Goal: Information Seeking & Learning: Learn about a topic

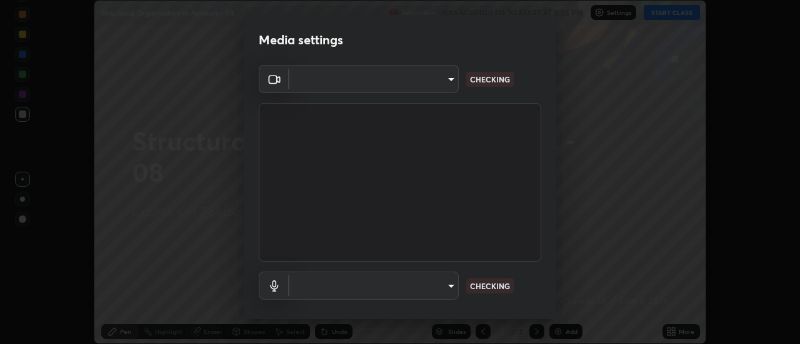
scroll to position [66, 0]
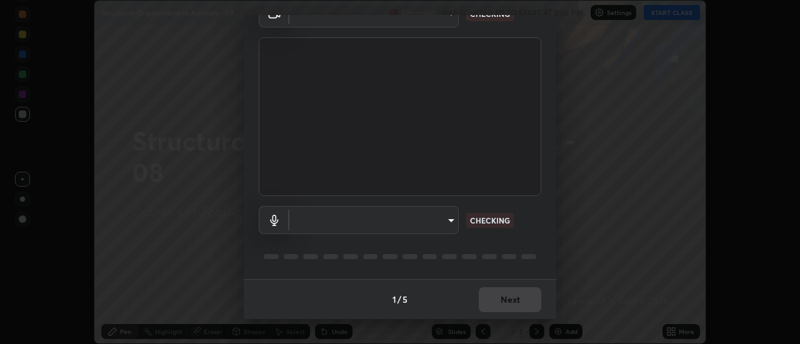
type input "985e4b1f72fc3b9494b48cef3b79fe3b682f9ae0bb15c20acfe574fe2aaad349"
type input "618656b63b7f9ee0ab6491a194f7017e5cc5f8d223736be4f163d7efcd640cbd"
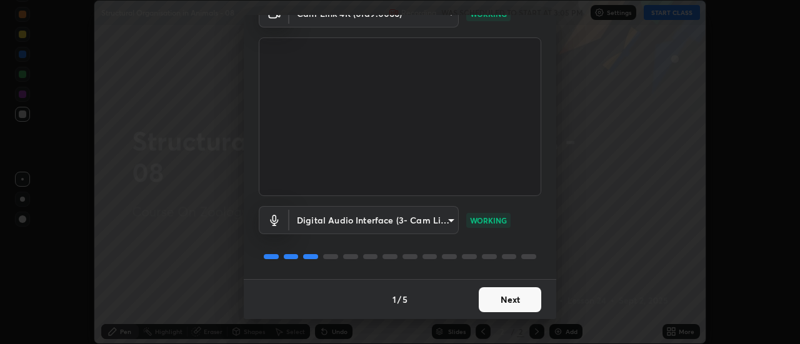
click at [503, 298] on button "Next" at bounding box center [510, 300] width 63 height 25
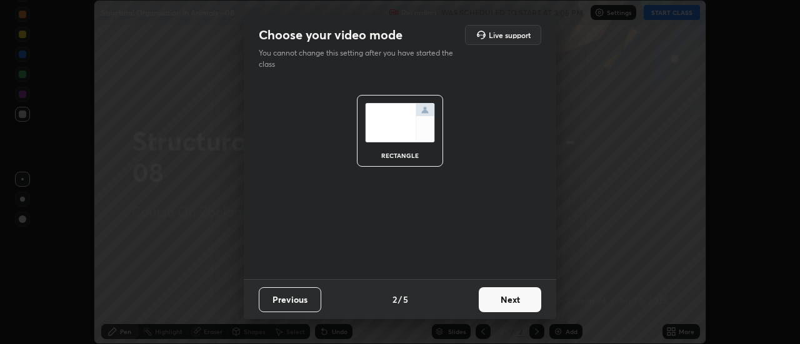
click at [506, 298] on button "Next" at bounding box center [510, 300] width 63 height 25
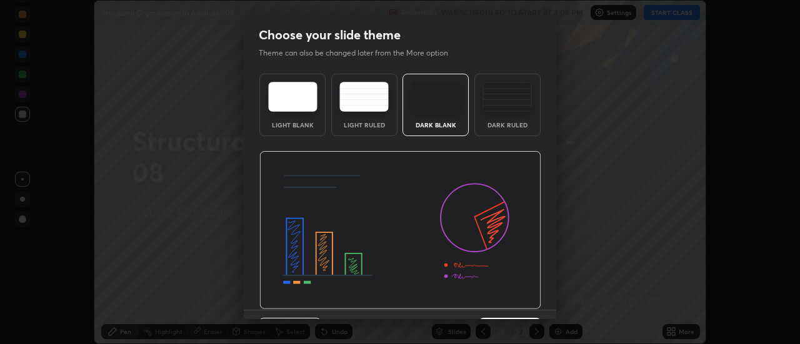
scroll to position [31, 0]
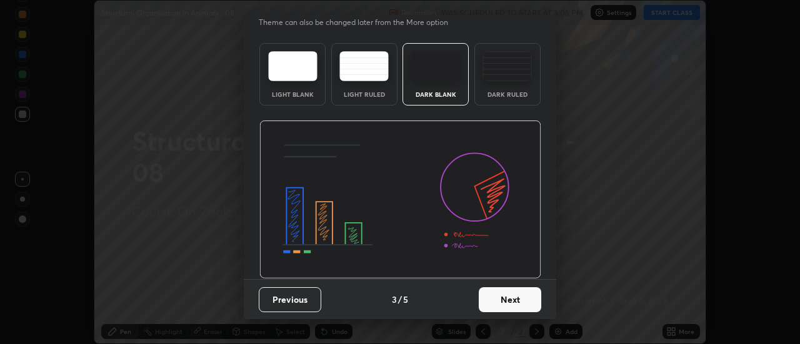
click at [503, 293] on button "Next" at bounding box center [510, 300] width 63 height 25
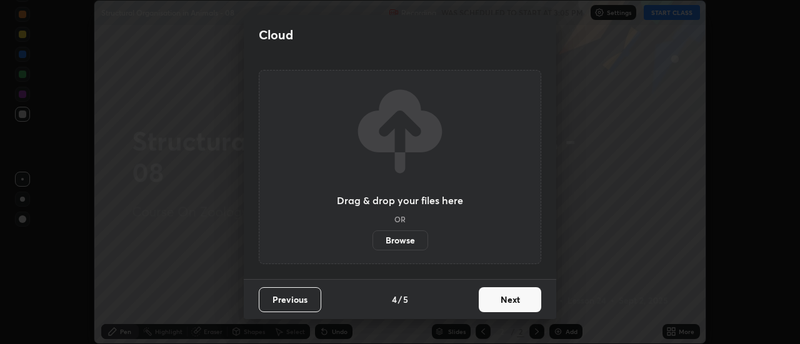
click at [514, 301] on button "Next" at bounding box center [510, 300] width 63 height 25
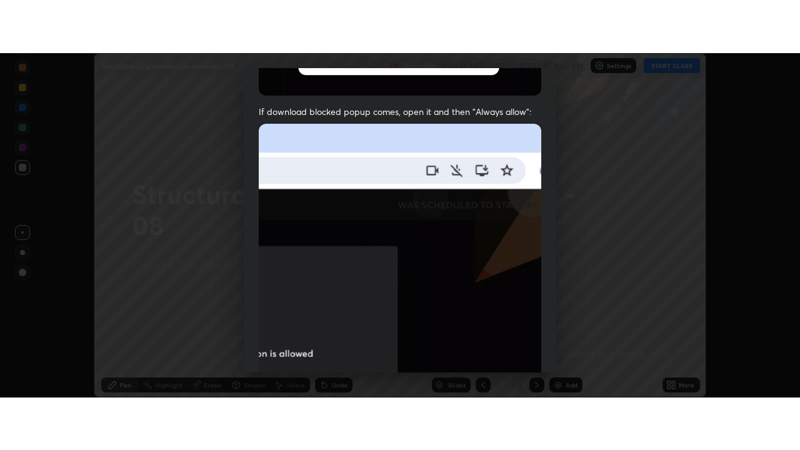
scroll to position [321, 0]
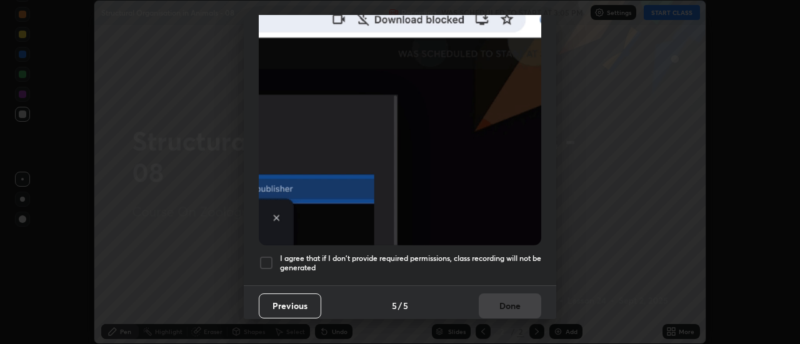
click at [501, 262] on h5 "I agree that if I don't provide required permissions, class recording will not …" at bounding box center [410, 263] width 261 height 19
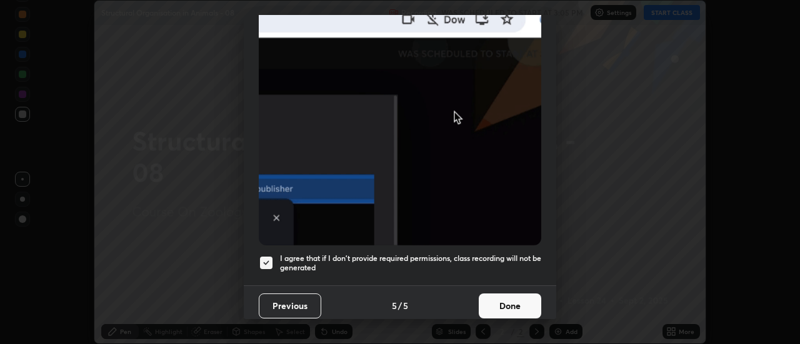
click at [506, 294] on button "Done" at bounding box center [510, 306] width 63 height 25
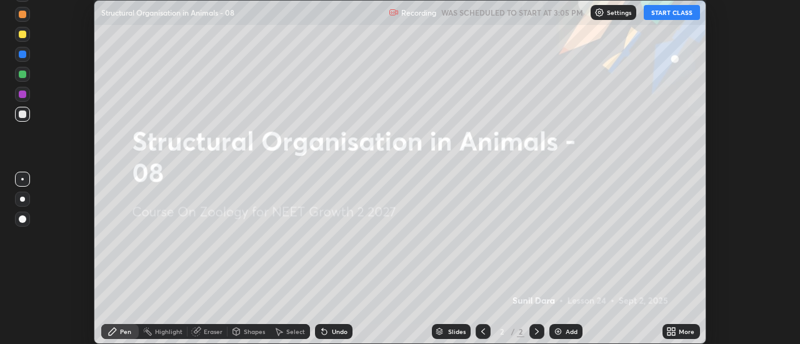
click at [674, 329] on icon at bounding box center [674, 329] width 3 height 3
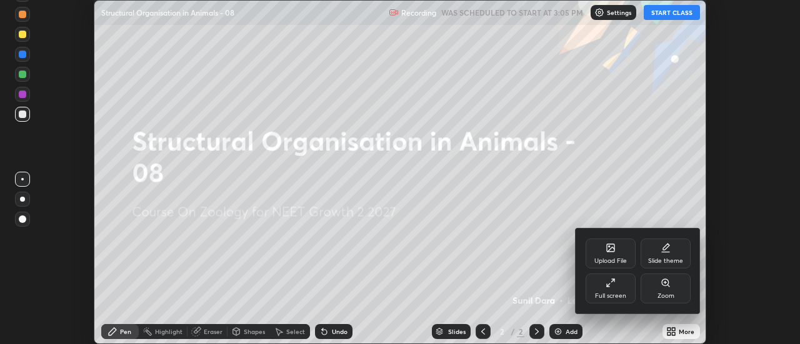
click at [605, 282] on div "Full screen" at bounding box center [611, 289] width 50 height 30
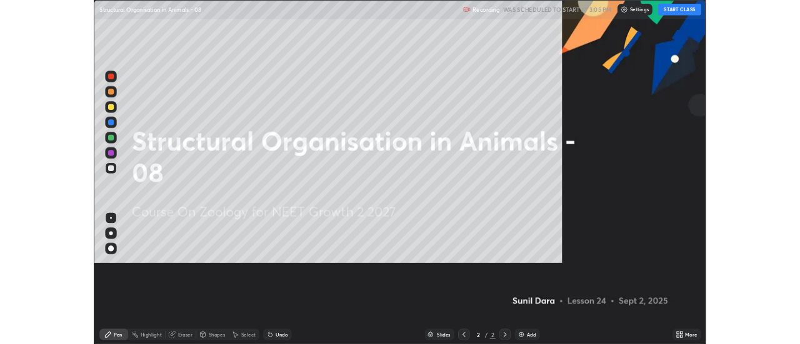
scroll to position [450, 800]
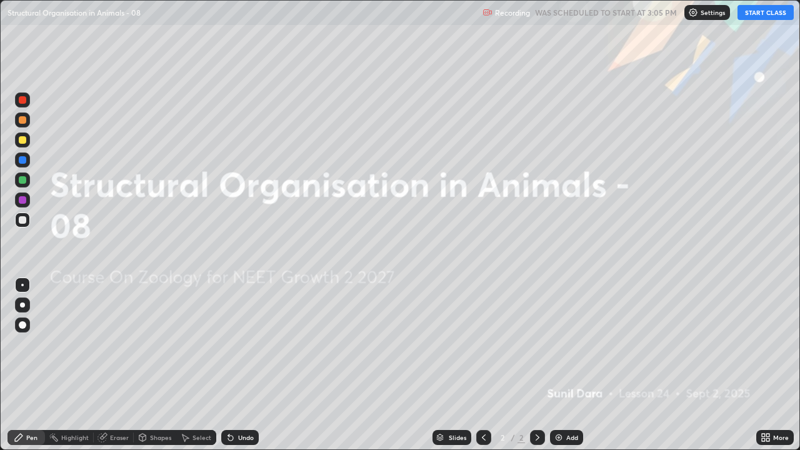
click at [765, 15] on button "START CLASS" at bounding box center [766, 12] width 56 height 15
click at [563, 344] on div "Add" at bounding box center [566, 437] width 33 height 15
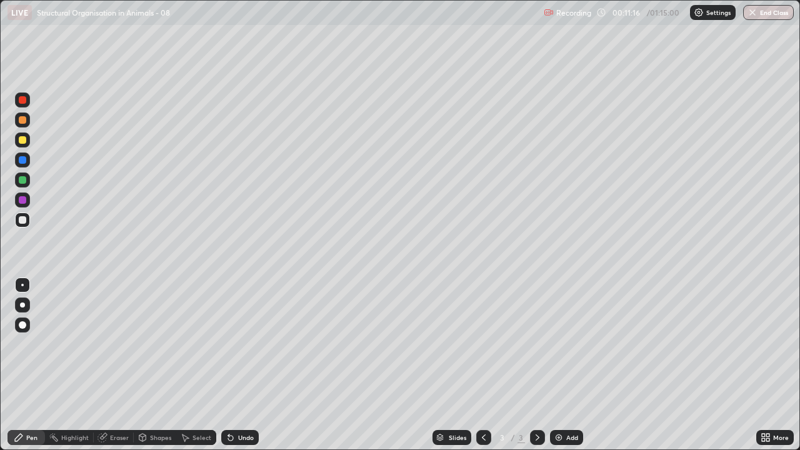
click at [17, 226] on div at bounding box center [22, 220] width 15 height 15
click at [19, 141] on div at bounding box center [23, 140] width 8 height 8
click at [20, 144] on div at bounding box center [22, 140] width 15 height 15
click at [22, 303] on div at bounding box center [22, 305] width 5 height 5
click at [25, 226] on div at bounding box center [22, 220] width 15 height 15
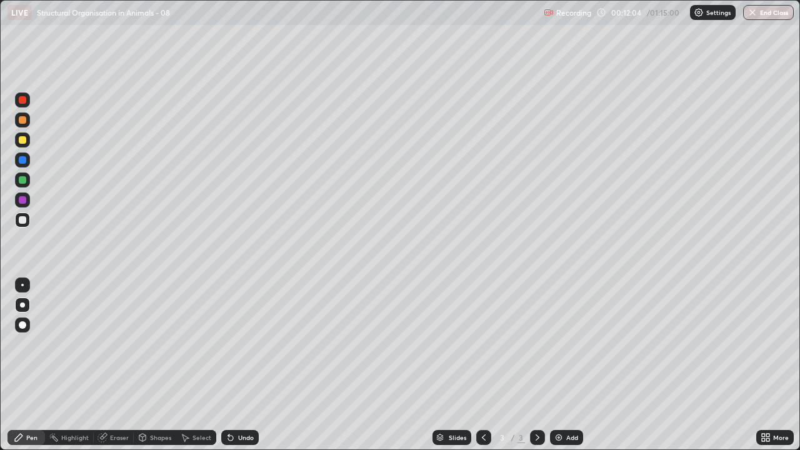
click at [18, 223] on div at bounding box center [22, 220] width 15 height 15
click at [19, 219] on div at bounding box center [23, 220] width 8 height 8
click at [19, 221] on div at bounding box center [23, 220] width 8 height 8
click at [22, 158] on div at bounding box center [23, 160] width 8 height 8
click at [24, 224] on div at bounding box center [22, 220] width 15 height 15
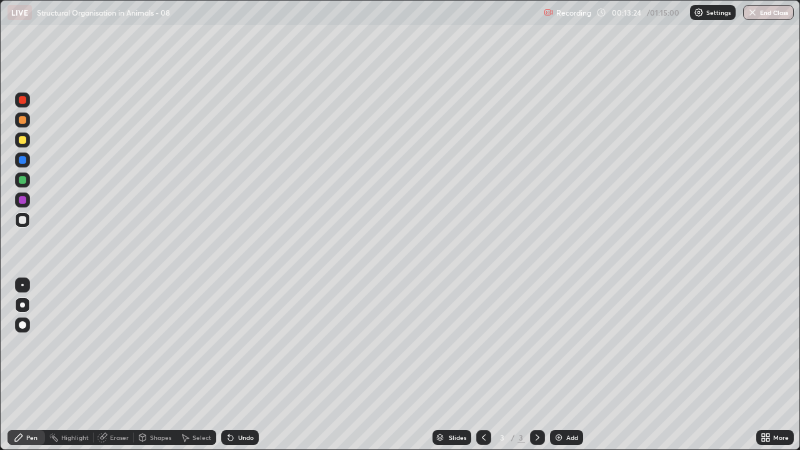
click at [29, 222] on div at bounding box center [22, 220] width 15 height 15
click at [246, 344] on div "Undo" at bounding box center [246, 437] width 16 height 6
click at [245, 344] on div "Undo" at bounding box center [246, 437] width 16 height 6
click at [247, 344] on div "Undo" at bounding box center [246, 437] width 16 height 6
click at [249, 344] on div "Undo" at bounding box center [246, 437] width 16 height 6
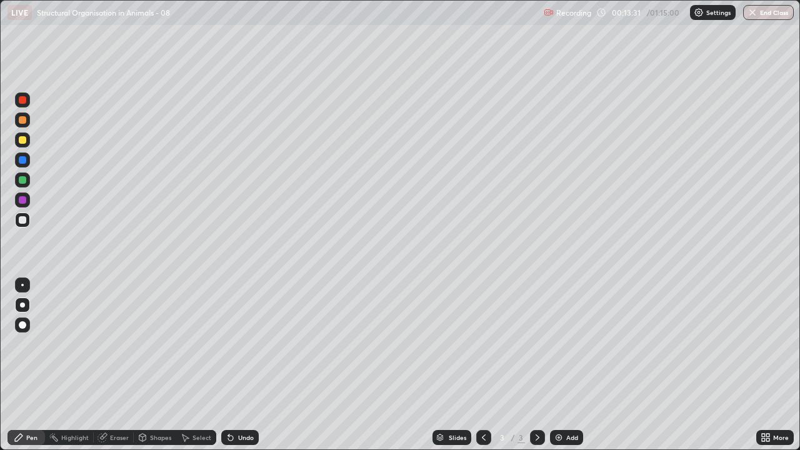
click at [249, 344] on div "Undo" at bounding box center [246, 437] width 16 height 6
click at [250, 344] on div "Undo" at bounding box center [246, 437] width 16 height 6
click at [253, 344] on div "Undo" at bounding box center [240, 437] width 38 height 15
click at [255, 344] on div "Undo" at bounding box center [240, 437] width 38 height 15
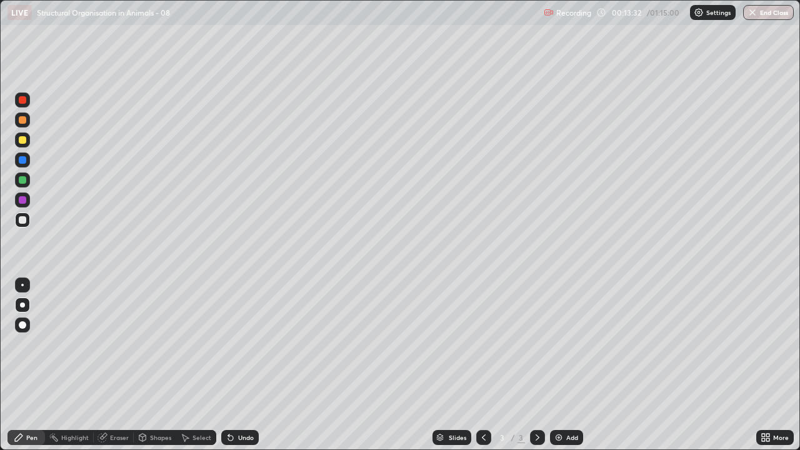
click at [249, 344] on div "Undo" at bounding box center [240, 437] width 38 height 15
click at [16, 181] on div at bounding box center [22, 180] width 15 height 15
click at [24, 225] on div at bounding box center [22, 220] width 15 height 15
click at [243, 344] on div "Undo" at bounding box center [240, 437] width 38 height 15
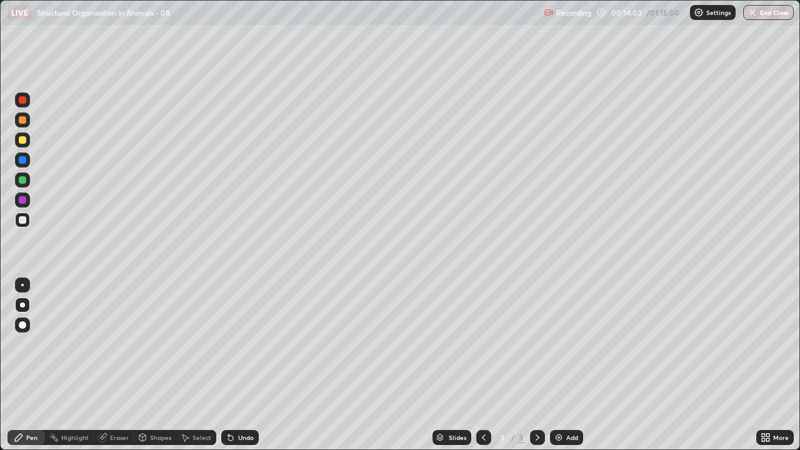
click at [244, 344] on div "Undo" at bounding box center [246, 437] width 16 height 6
click at [29, 179] on div at bounding box center [22, 180] width 15 height 15
click at [23, 222] on div at bounding box center [23, 220] width 8 height 8
click at [22, 218] on div at bounding box center [23, 220] width 8 height 8
click at [20, 159] on div at bounding box center [23, 160] width 8 height 8
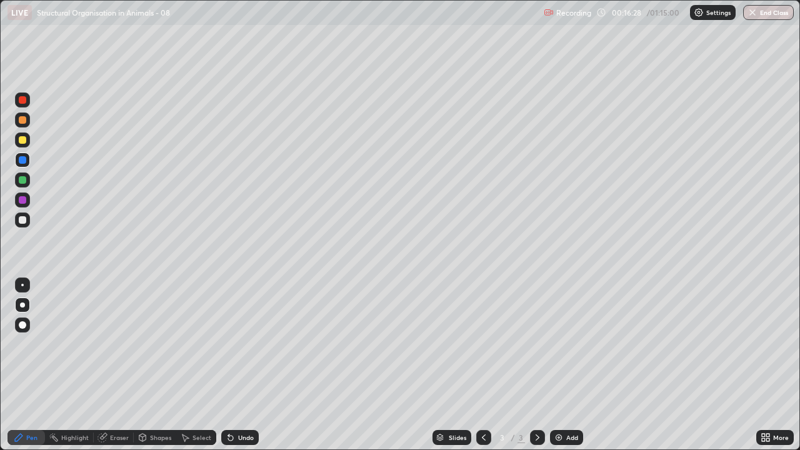
click at [21, 225] on div at bounding box center [22, 220] width 15 height 15
click at [244, 344] on div "Undo" at bounding box center [246, 437] width 16 height 6
click at [19, 159] on div at bounding box center [23, 160] width 8 height 8
click at [19, 119] on div at bounding box center [23, 120] width 8 height 8
click at [22, 161] on div at bounding box center [23, 160] width 8 height 8
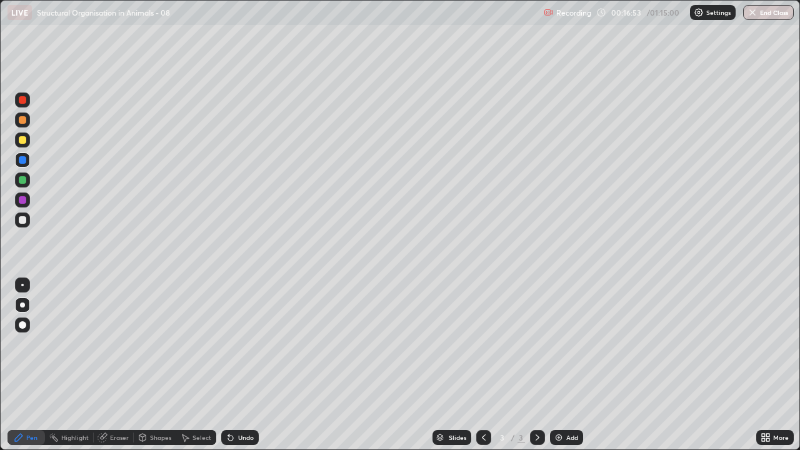
click at [21, 122] on div at bounding box center [23, 120] width 8 height 8
click at [83, 344] on div "Highlight" at bounding box center [69, 437] width 49 height 25
click at [32, 344] on div "Pen" at bounding box center [27, 437] width 38 height 15
click at [25, 219] on div at bounding box center [23, 220] width 8 height 8
click at [24, 160] on div at bounding box center [23, 160] width 8 height 8
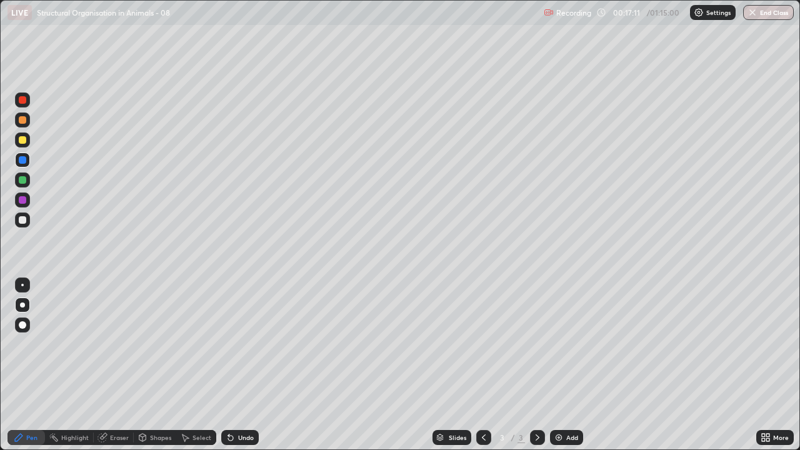
click at [19, 118] on div at bounding box center [23, 120] width 8 height 8
click at [29, 118] on div at bounding box center [22, 120] width 15 height 15
click at [21, 223] on div at bounding box center [23, 220] width 8 height 8
click at [18, 216] on div at bounding box center [22, 220] width 15 height 15
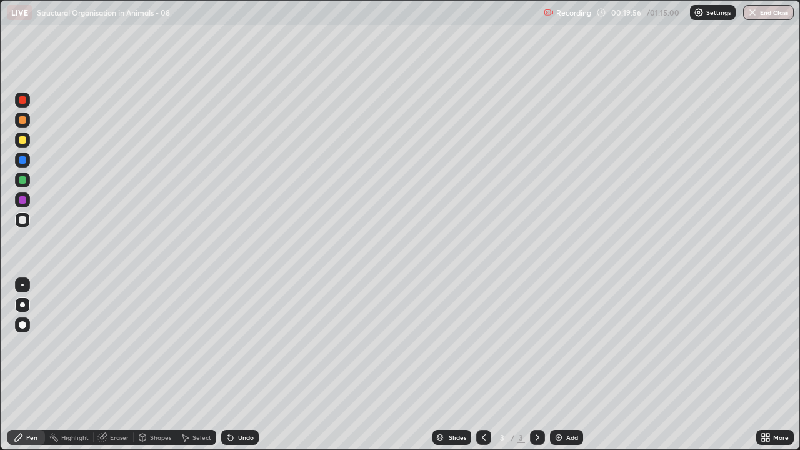
click at [19, 146] on div at bounding box center [22, 140] width 15 height 15
click at [20, 221] on div at bounding box center [23, 220] width 8 height 8
click at [22, 141] on div at bounding box center [23, 140] width 8 height 8
click at [19, 226] on div at bounding box center [22, 220] width 15 height 15
click at [534, 344] on icon at bounding box center [538, 438] width 10 height 10
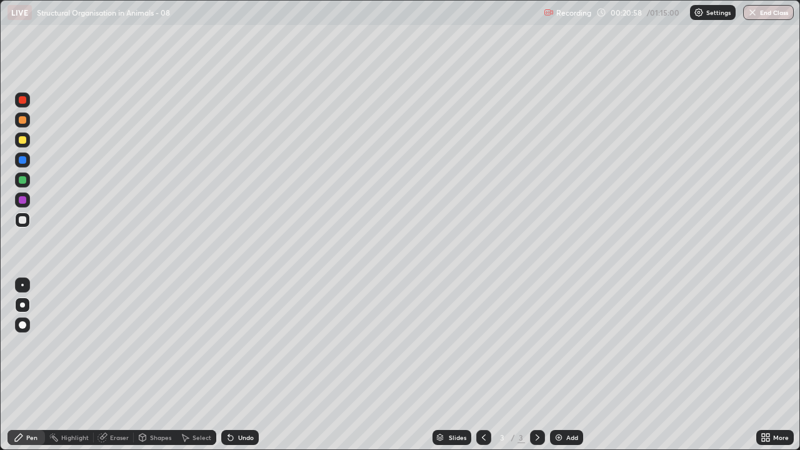
click at [564, 344] on div "Add" at bounding box center [566, 437] width 33 height 15
click at [25, 221] on div at bounding box center [23, 220] width 8 height 8
click at [237, 344] on div "Undo" at bounding box center [240, 437] width 38 height 15
click at [245, 344] on div "Undo" at bounding box center [246, 437] width 16 height 6
click at [242, 344] on div "Undo" at bounding box center [240, 437] width 38 height 15
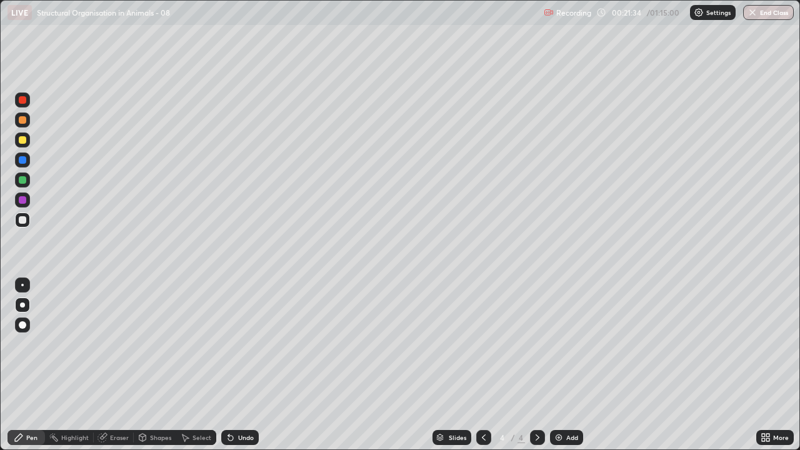
click at [21, 226] on div at bounding box center [22, 220] width 15 height 15
click at [21, 225] on div at bounding box center [22, 220] width 15 height 15
click at [20, 162] on div at bounding box center [23, 160] width 8 height 8
click at [19, 221] on div at bounding box center [23, 220] width 8 height 8
click at [23, 219] on div at bounding box center [23, 220] width 8 height 8
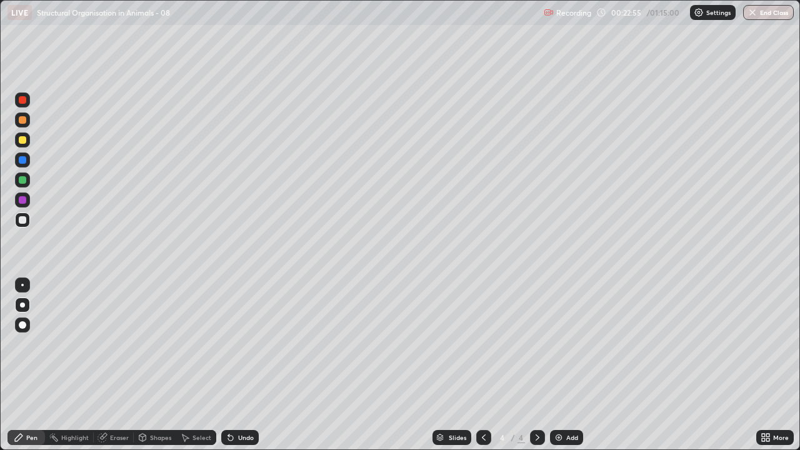
click at [16, 221] on div at bounding box center [22, 220] width 15 height 15
click at [246, 344] on div "Undo" at bounding box center [246, 437] width 16 height 6
click at [249, 344] on div "Undo" at bounding box center [240, 437] width 38 height 15
click at [246, 344] on div "Undo" at bounding box center [246, 437] width 16 height 6
click at [22, 179] on div at bounding box center [23, 180] width 8 height 8
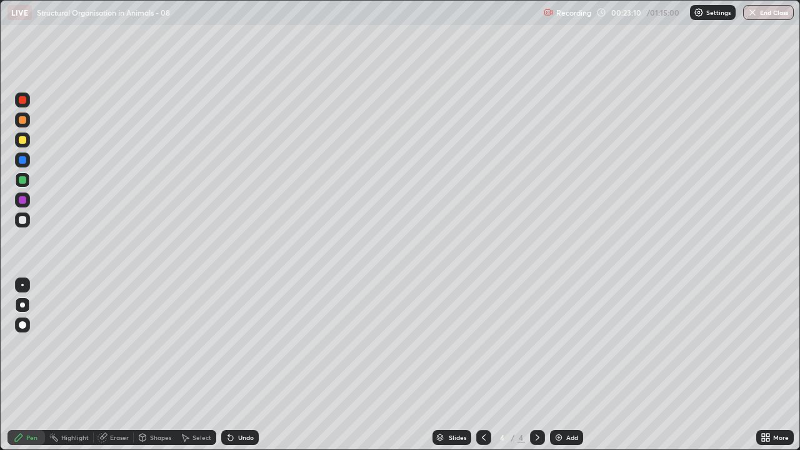
click at [18, 159] on div at bounding box center [22, 160] width 15 height 15
click at [28, 221] on div at bounding box center [22, 220] width 15 height 15
click at [20, 227] on div at bounding box center [22, 220] width 15 height 15
click at [482, 344] on icon at bounding box center [484, 438] width 10 height 10
click at [537, 344] on icon at bounding box center [538, 437] width 4 height 6
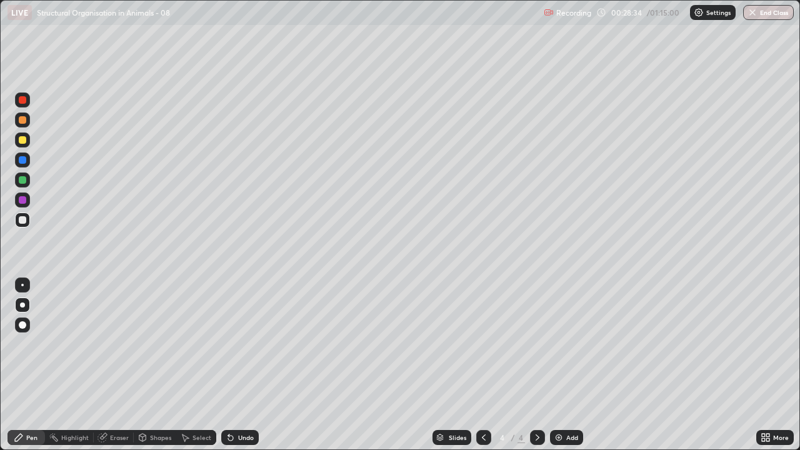
click at [484, 344] on icon at bounding box center [484, 438] width 10 height 10
click at [534, 344] on div at bounding box center [537, 437] width 15 height 15
click at [23, 229] on div at bounding box center [22, 220] width 15 height 20
click at [28, 219] on div at bounding box center [22, 220] width 15 height 15
click at [18, 221] on div at bounding box center [22, 220] width 15 height 15
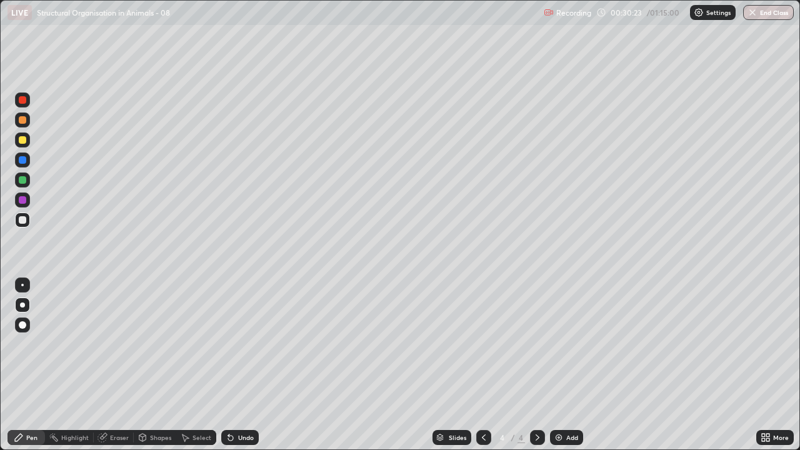
click at [23, 199] on div at bounding box center [23, 200] width 8 height 8
click at [18, 224] on div at bounding box center [22, 220] width 15 height 15
click at [23, 222] on div at bounding box center [23, 220] width 8 height 8
click at [21, 178] on div at bounding box center [23, 180] width 8 height 8
click at [23, 221] on div at bounding box center [23, 220] width 8 height 8
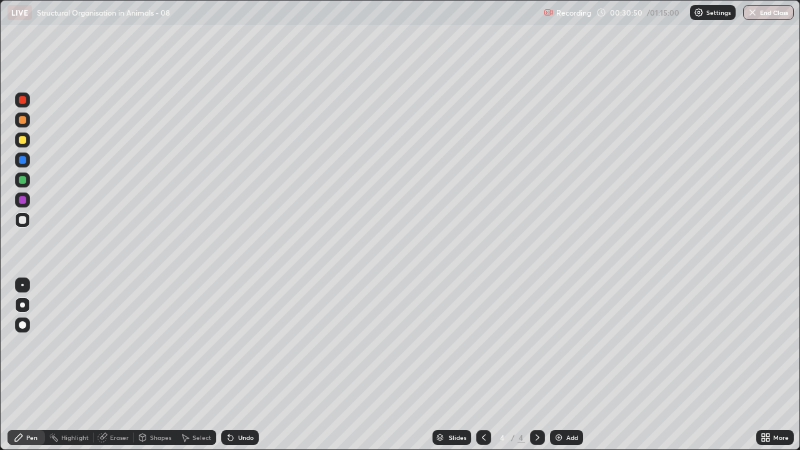
click at [19, 201] on div at bounding box center [23, 200] width 8 height 8
click at [21, 201] on div at bounding box center [23, 200] width 8 height 8
click at [243, 344] on div "Undo" at bounding box center [246, 437] width 16 height 6
click at [244, 344] on div "Undo" at bounding box center [246, 437] width 16 height 6
click at [21, 180] on div at bounding box center [23, 180] width 8 height 8
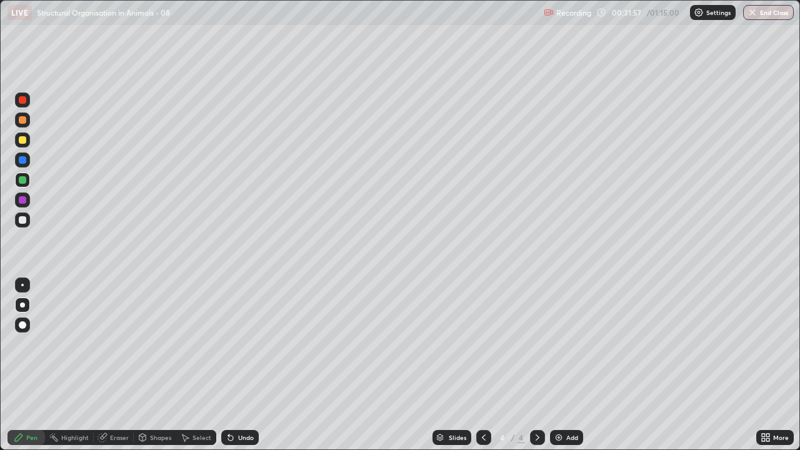
click at [23, 141] on div at bounding box center [23, 140] width 8 height 8
click at [22, 219] on div at bounding box center [23, 220] width 8 height 8
click at [560, 344] on img at bounding box center [559, 438] width 10 height 10
click at [23, 221] on div at bounding box center [23, 220] width 8 height 8
click at [476, 344] on div at bounding box center [483, 437] width 15 height 15
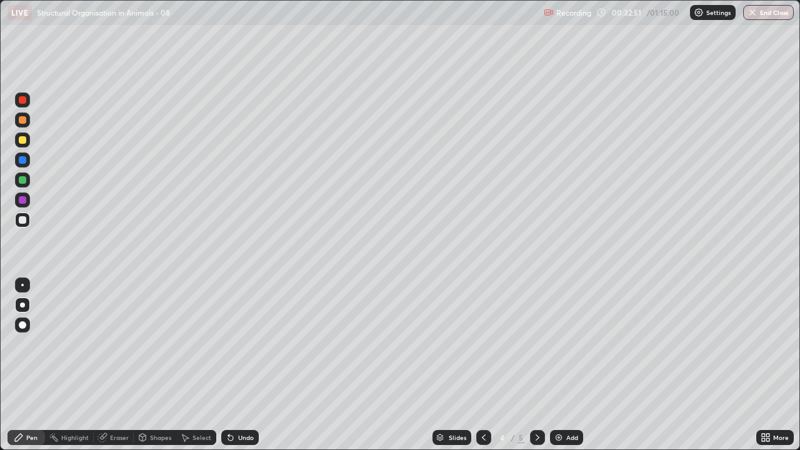
click at [536, 344] on icon at bounding box center [538, 437] width 4 height 6
click at [25, 223] on div at bounding box center [22, 220] width 15 height 15
click at [476, 344] on div at bounding box center [483, 437] width 15 height 15
click at [536, 344] on icon at bounding box center [538, 438] width 10 height 10
click at [252, 344] on div "Undo" at bounding box center [240, 437] width 38 height 15
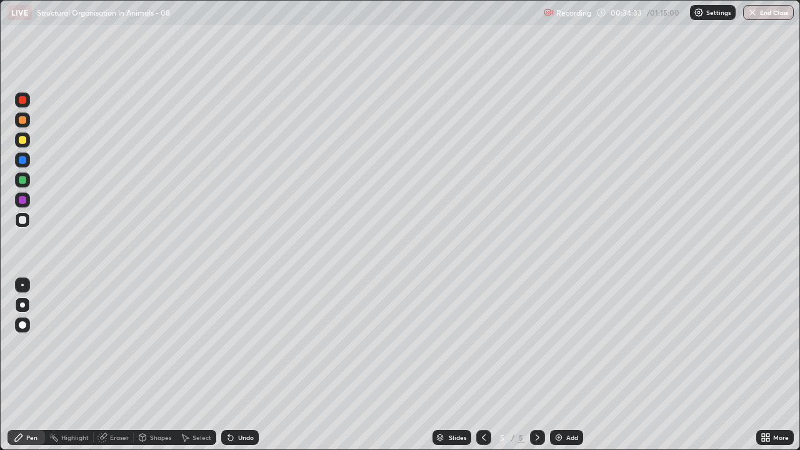
click at [483, 344] on icon at bounding box center [484, 438] width 10 height 10
click at [531, 344] on div at bounding box center [537, 437] width 15 height 15
click at [536, 344] on icon at bounding box center [538, 438] width 10 height 10
click at [483, 344] on icon at bounding box center [484, 438] width 10 height 10
click at [536, 344] on icon at bounding box center [538, 438] width 10 height 10
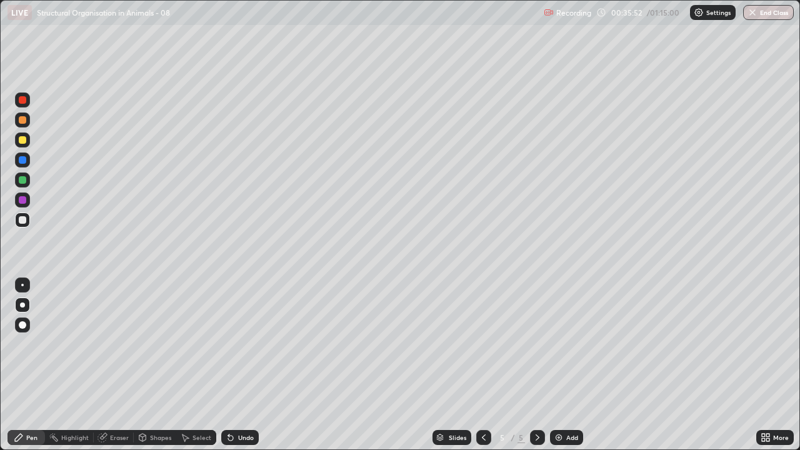
click at [26, 226] on div at bounding box center [22, 220] width 15 height 15
click at [483, 344] on icon at bounding box center [484, 438] width 10 height 10
click at [530, 344] on div at bounding box center [537, 437] width 15 height 15
click at [566, 344] on div "Add" at bounding box center [572, 437] width 12 height 6
click at [22, 161] on div at bounding box center [23, 160] width 8 height 8
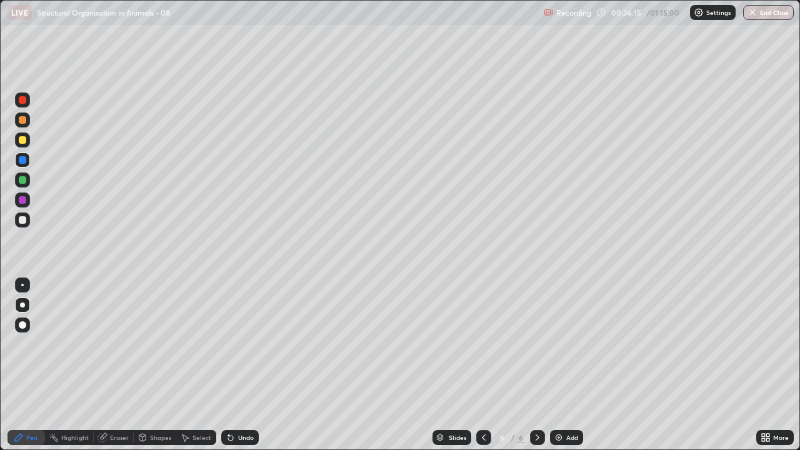
click at [23, 221] on div at bounding box center [23, 220] width 8 height 8
click at [28, 221] on div at bounding box center [22, 220] width 15 height 15
click at [16, 218] on div at bounding box center [22, 220] width 15 height 15
click at [18, 221] on div at bounding box center [22, 220] width 15 height 15
click at [24, 220] on div at bounding box center [23, 220] width 8 height 8
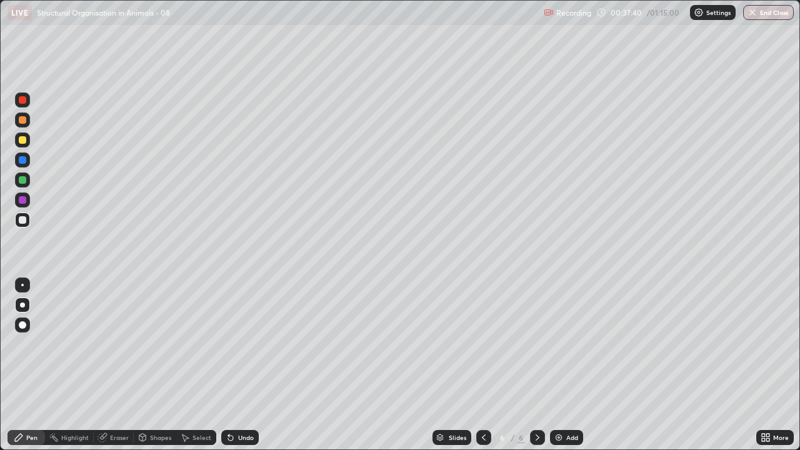
click at [24, 226] on div at bounding box center [22, 220] width 15 height 15
click at [19, 226] on div at bounding box center [22, 220] width 15 height 15
click at [249, 344] on div "Undo" at bounding box center [246, 437] width 16 height 6
click at [242, 344] on div "Undo" at bounding box center [246, 437] width 16 height 6
click at [23, 221] on div at bounding box center [23, 220] width 8 height 8
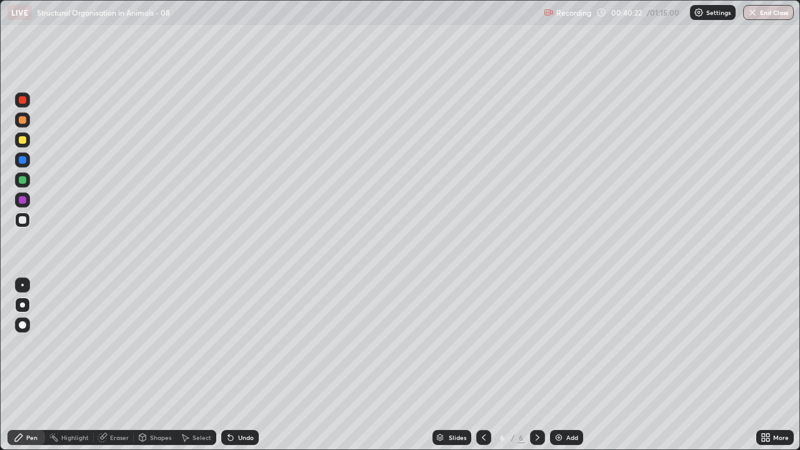
click at [536, 344] on icon at bounding box center [538, 438] width 10 height 10
click at [534, 344] on icon at bounding box center [538, 438] width 10 height 10
click at [563, 344] on div "Add" at bounding box center [566, 437] width 33 height 15
click at [22, 221] on div at bounding box center [23, 220] width 8 height 8
click at [23, 225] on div at bounding box center [22, 220] width 15 height 15
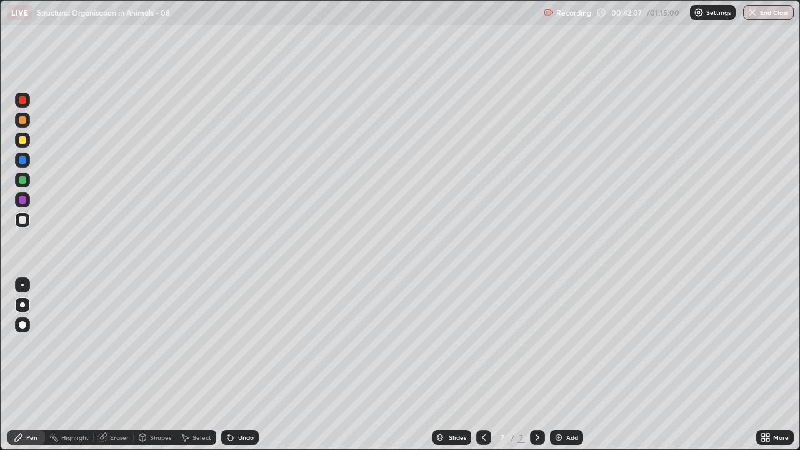
click at [16, 226] on div at bounding box center [22, 220] width 15 height 15
click at [26, 221] on div at bounding box center [23, 220] width 8 height 8
click at [21, 226] on div at bounding box center [22, 220] width 15 height 15
click at [25, 226] on div at bounding box center [22, 220] width 15 height 15
click at [536, 344] on icon at bounding box center [538, 438] width 10 height 10
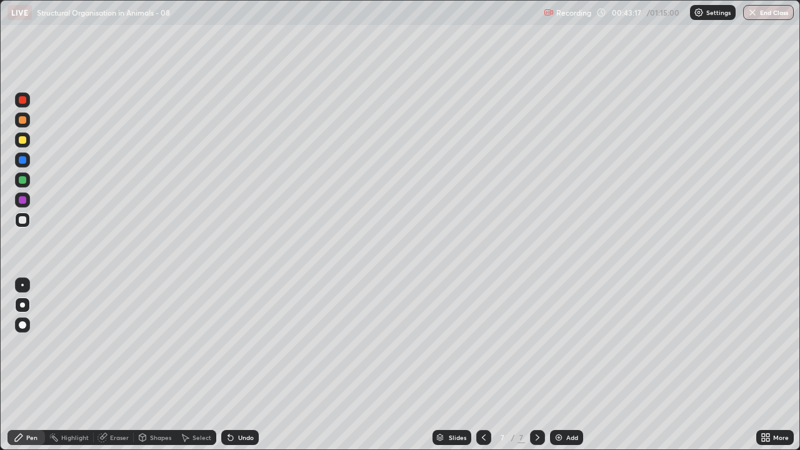
click at [566, 344] on div "Add" at bounding box center [572, 437] width 12 height 6
click at [22, 122] on div at bounding box center [23, 120] width 8 height 8
click at [26, 119] on div at bounding box center [23, 120] width 8 height 8
click at [483, 344] on icon at bounding box center [484, 438] width 10 height 10
click at [484, 344] on icon at bounding box center [484, 437] width 4 height 6
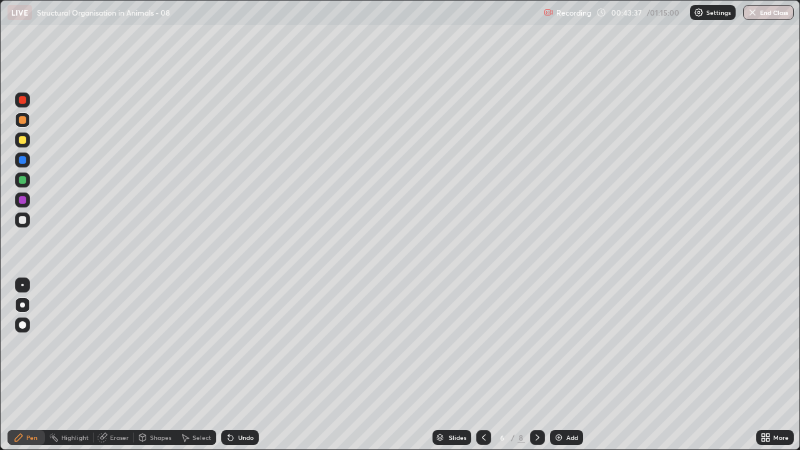
click at [482, 344] on icon at bounding box center [484, 437] width 4 height 6
click at [479, 344] on icon at bounding box center [484, 438] width 10 height 10
click at [536, 344] on icon at bounding box center [538, 437] width 4 height 6
click at [538, 344] on icon at bounding box center [538, 438] width 10 height 10
click at [537, 344] on div at bounding box center [537, 437] width 15 height 15
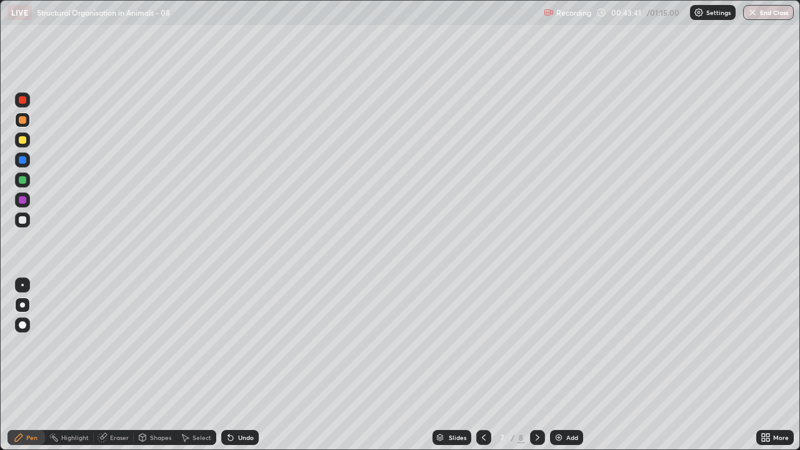
click at [535, 344] on icon at bounding box center [538, 438] width 10 height 10
click at [18, 221] on div at bounding box center [22, 220] width 15 height 15
click at [22, 223] on div at bounding box center [23, 220] width 8 height 8
click at [28, 217] on div at bounding box center [22, 220] width 15 height 15
click at [23, 203] on div at bounding box center [23, 200] width 8 height 8
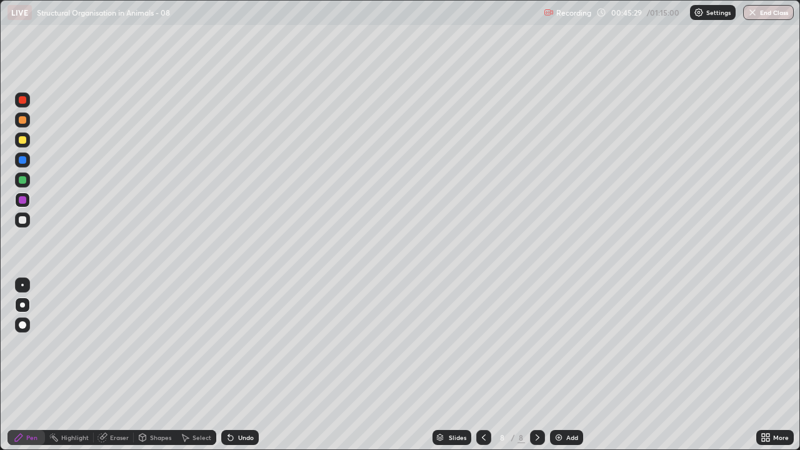
click at [25, 147] on div at bounding box center [22, 140] width 15 height 15
click at [19, 141] on div at bounding box center [23, 140] width 8 height 8
click at [27, 220] on div at bounding box center [22, 220] width 15 height 15
click at [20, 219] on div at bounding box center [23, 220] width 8 height 8
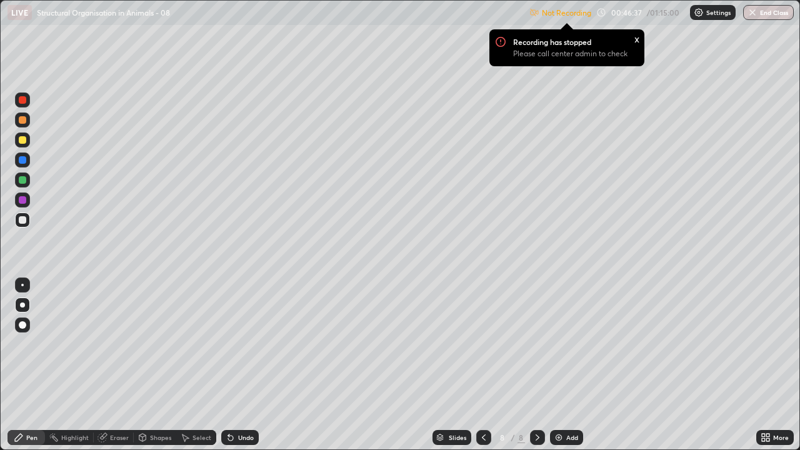
click at [23, 221] on div at bounding box center [23, 220] width 8 height 8
click at [24, 186] on div at bounding box center [22, 180] width 15 height 15
click at [24, 226] on div at bounding box center [22, 220] width 15 height 15
click at [636, 42] on div "x" at bounding box center [636, 38] width 5 height 13
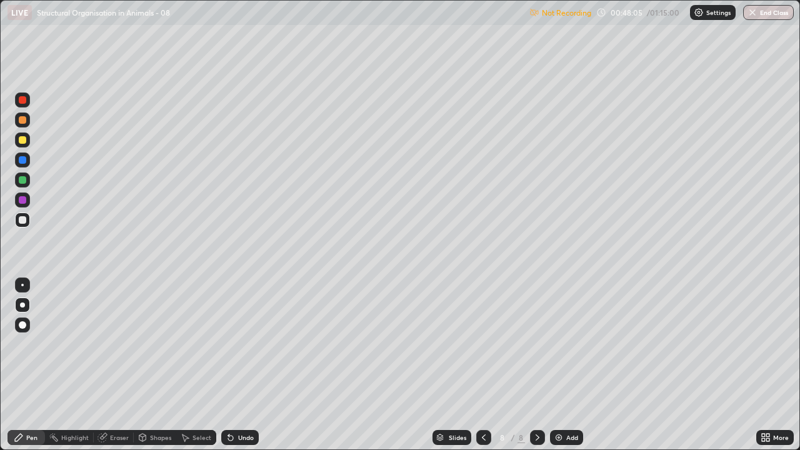
click at [710, 12] on p "Settings" at bounding box center [718, 12] width 24 height 6
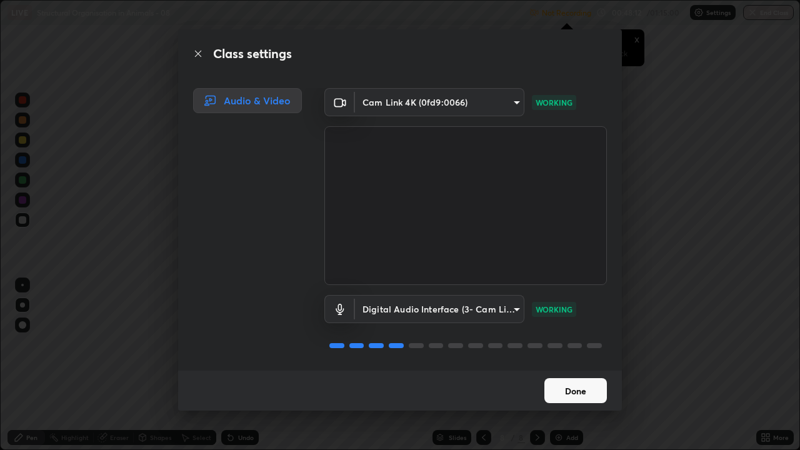
click at [560, 344] on button "Done" at bounding box center [575, 390] width 63 height 25
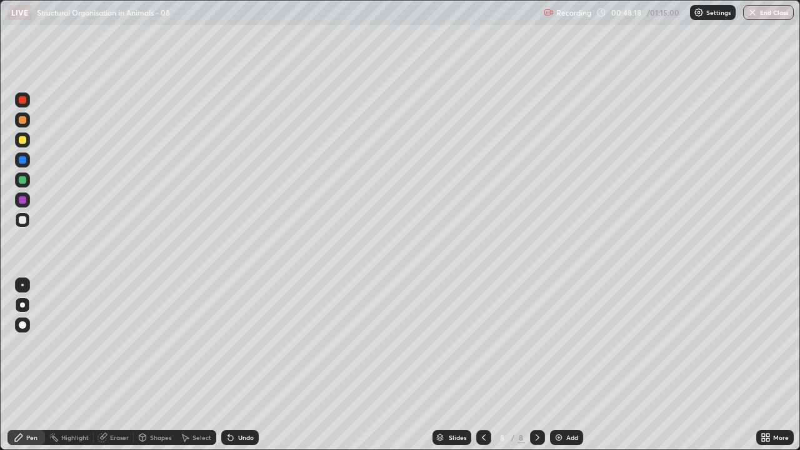
click at [559, 344] on img at bounding box center [559, 438] width 10 height 10
click at [21, 141] on div at bounding box center [23, 140] width 8 height 8
click at [23, 219] on div at bounding box center [23, 220] width 8 height 8
click at [24, 223] on div at bounding box center [23, 220] width 8 height 8
click at [23, 214] on div at bounding box center [22, 220] width 15 height 15
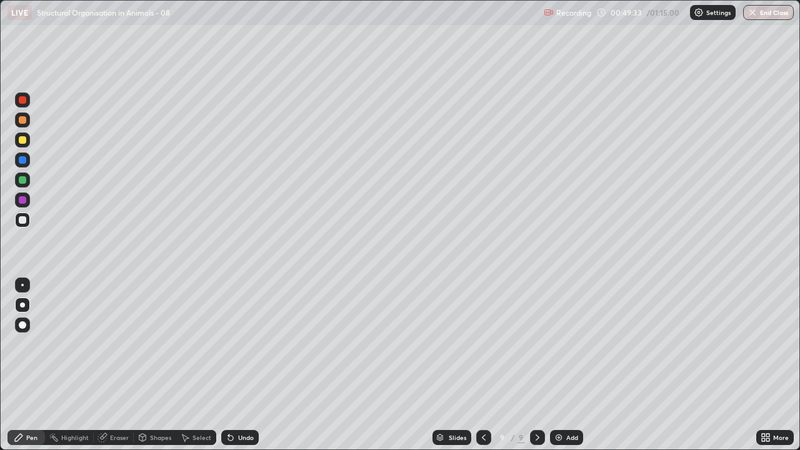
click at [18, 225] on div at bounding box center [22, 220] width 15 height 15
click at [20, 218] on div at bounding box center [23, 220] width 8 height 8
click at [26, 222] on div at bounding box center [23, 220] width 8 height 8
click at [23, 221] on div at bounding box center [23, 220] width 8 height 8
click at [23, 219] on div at bounding box center [23, 220] width 8 height 8
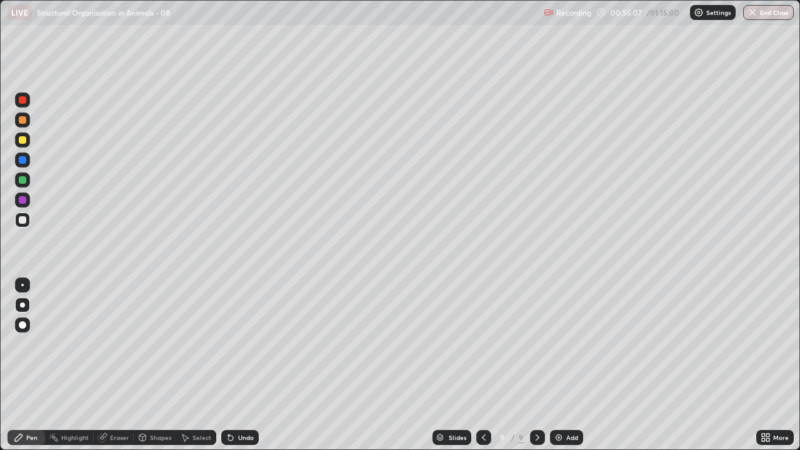
click at [23, 223] on div at bounding box center [23, 220] width 8 height 8
click at [566, 344] on div "Add" at bounding box center [572, 437] width 12 height 6
click at [23, 221] on div at bounding box center [23, 220] width 8 height 8
click at [21, 222] on div at bounding box center [23, 220] width 8 height 8
click at [23, 160] on div at bounding box center [23, 160] width 8 height 8
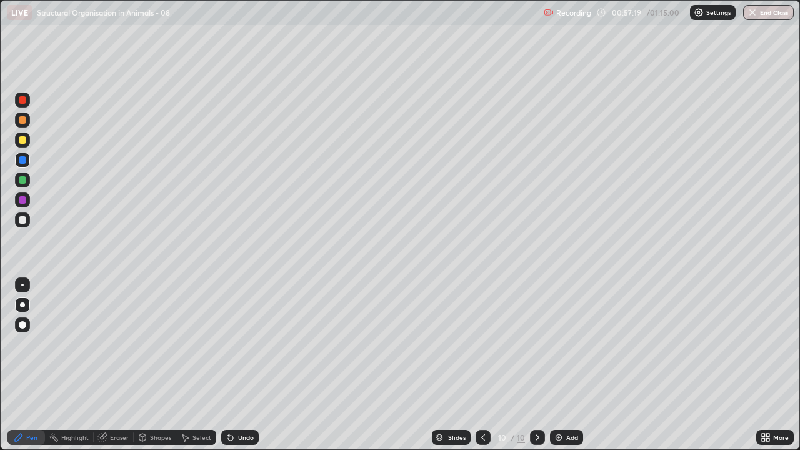
click at [248, 344] on div "Undo" at bounding box center [246, 437] width 16 height 6
click at [244, 344] on div "Undo" at bounding box center [246, 437] width 16 height 6
click at [245, 344] on div "Undo" at bounding box center [246, 437] width 16 height 6
click at [244, 344] on div "Undo" at bounding box center [246, 437] width 16 height 6
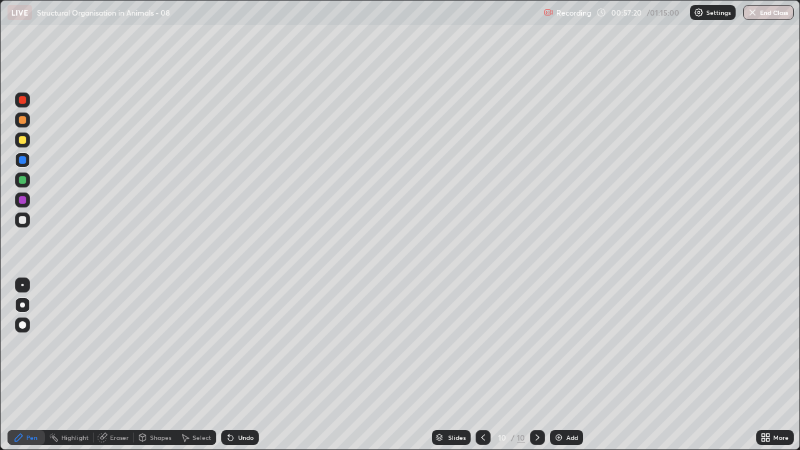
click at [242, 344] on div "Undo" at bounding box center [246, 437] width 16 height 6
click at [248, 344] on div "Undo" at bounding box center [246, 437] width 16 height 6
click at [246, 344] on div "Undo" at bounding box center [246, 437] width 16 height 6
click at [15, 221] on div at bounding box center [22, 220] width 15 height 15
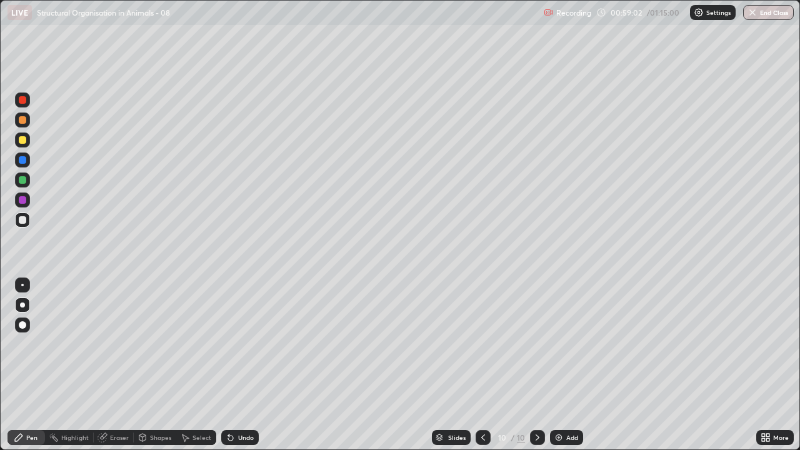
click at [536, 344] on icon at bounding box center [538, 438] width 10 height 10
click at [564, 344] on div "Add" at bounding box center [566, 437] width 33 height 15
click at [16, 223] on div at bounding box center [22, 220] width 15 height 15
click at [22, 161] on div at bounding box center [23, 160] width 8 height 8
click at [23, 221] on div at bounding box center [23, 220] width 8 height 8
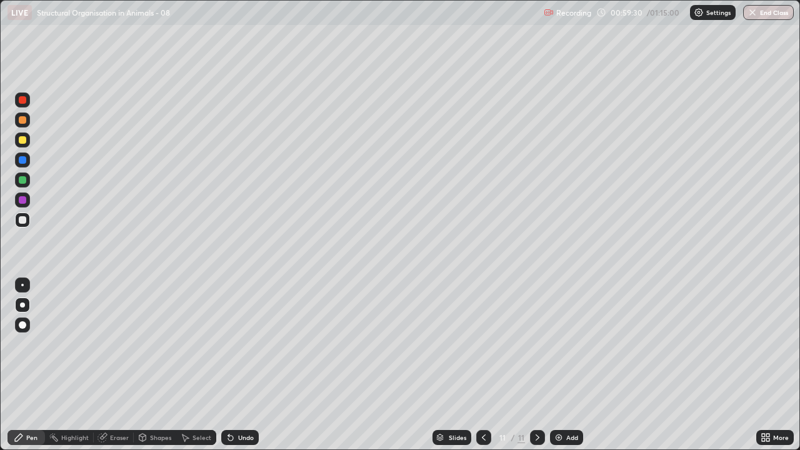
click at [246, 344] on div "Undo" at bounding box center [246, 437] width 16 height 6
click at [156, 344] on div "Shapes" at bounding box center [160, 437] width 21 height 6
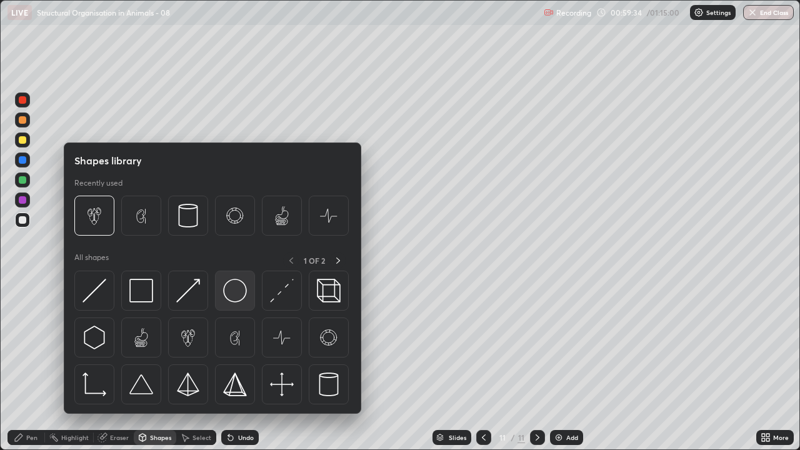
click at [234, 296] on img at bounding box center [235, 291] width 24 height 24
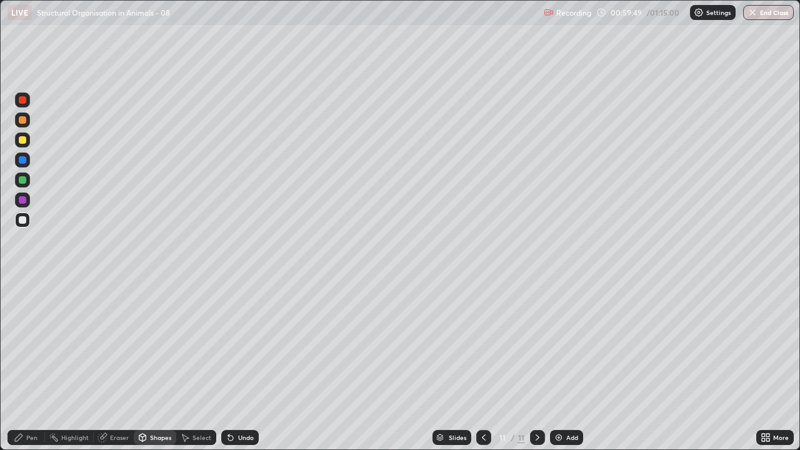
click at [157, 344] on div "Shapes" at bounding box center [160, 437] width 21 height 6
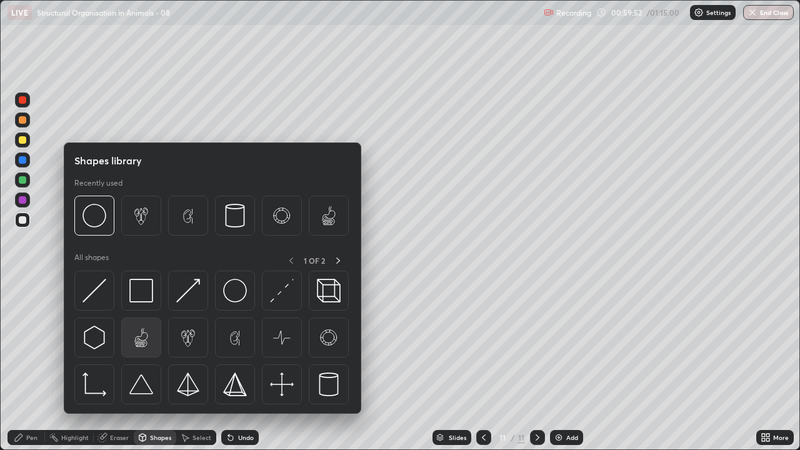
click at [137, 344] on img at bounding box center [141, 338] width 24 height 24
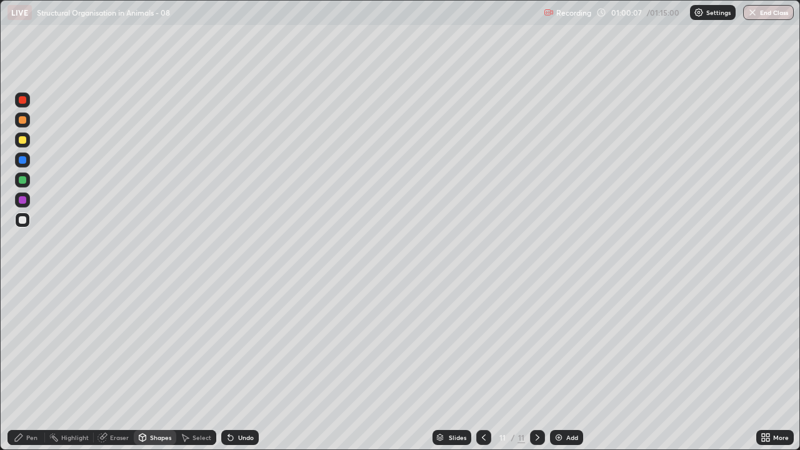
click at [158, 344] on div "Shapes" at bounding box center [160, 437] width 21 height 6
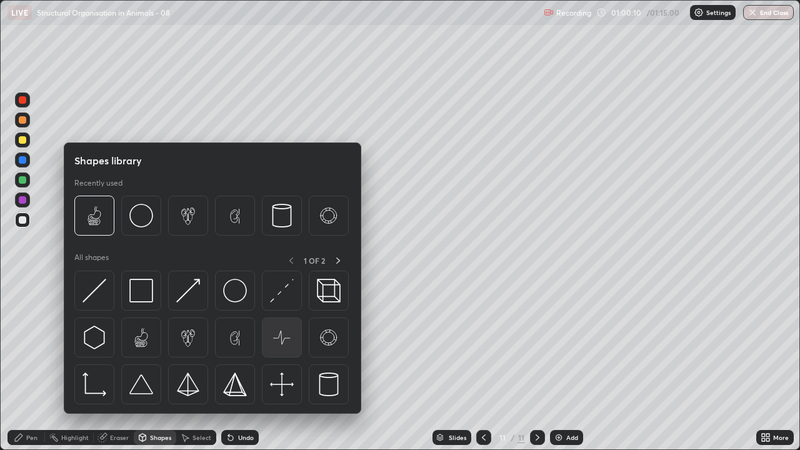
click at [280, 344] on img at bounding box center [282, 338] width 24 height 24
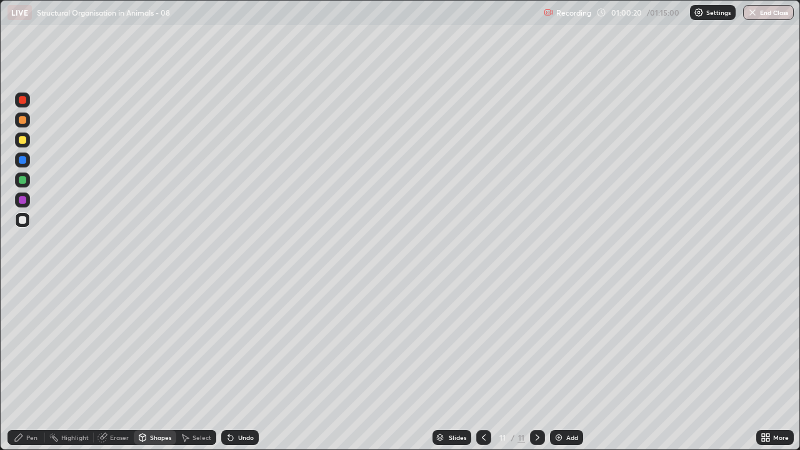
click at [166, 344] on div "Shapes" at bounding box center [160, 437] width 21 height 6
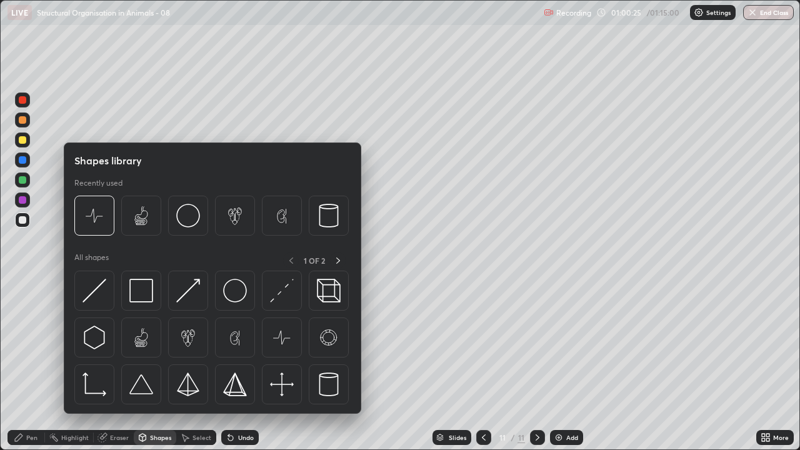
click at [338, 260] on icon at bounding box center [338, 261] width 10 height 10
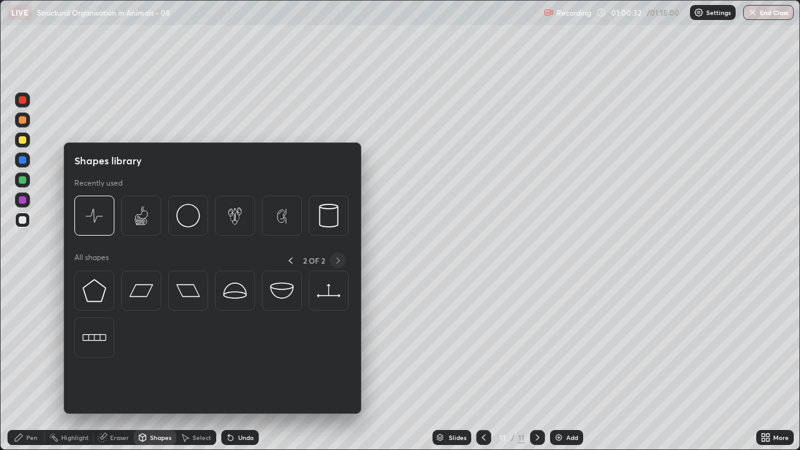
click at [291, 261] on icon at bounding box center [291, 261] width 10 height 10
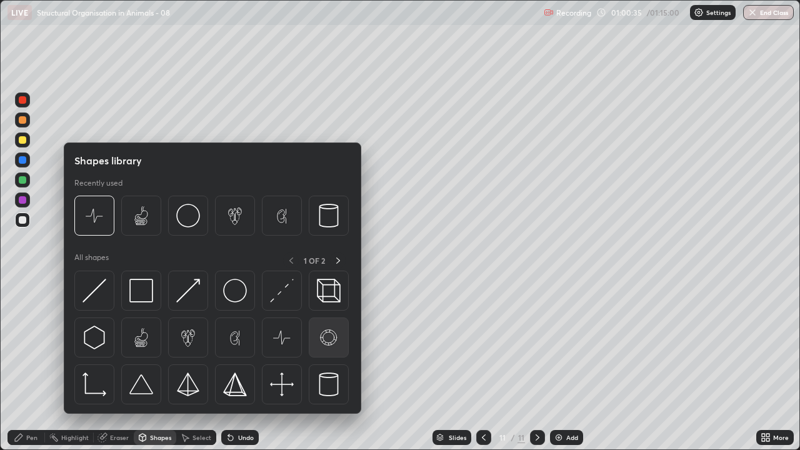
click at [326, 336] on img at bounding box center [329, 338] width 24 height 24
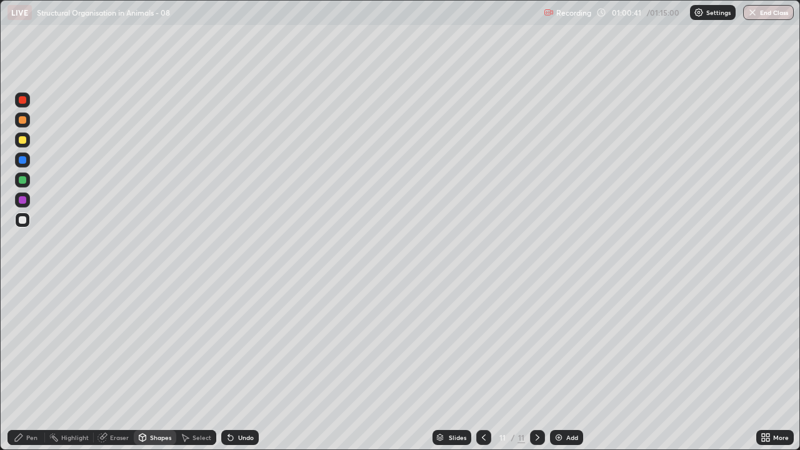
click at [24, 344] on div "Pen" at bounding box center [27, 437] width 38 height 15
click at [238, 344] on div "Undo" at bounding box center [246, 437] width 16 height 6
click at [237, 344] on div "Undo" at bounding box center [240, 437] width 38 height 15
click at [235, 344] on div "Undo" at bounding box center [240, 437] width 38 height 15
click at [26, 344] on div "Pen" at bounding box center [27, 437] width 38 height 15
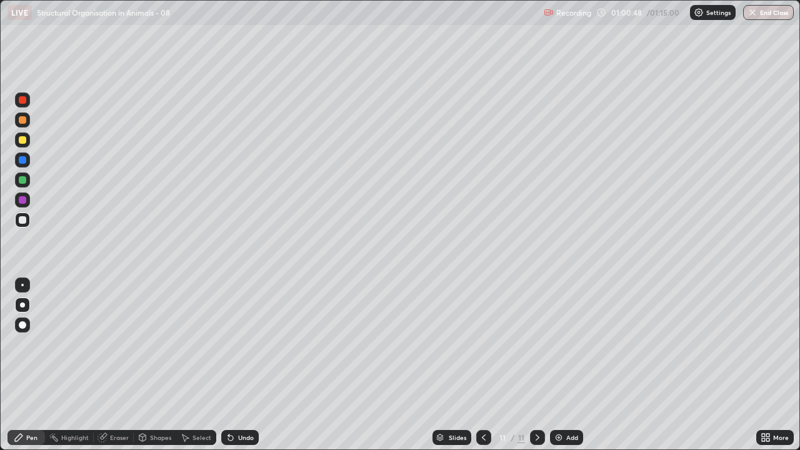
click at [22, 161] on div at bounding box center [23, 160] width 8 height 8
click at [20, 219] on div at bounding box center [23, 220] width 8 height 8
click at [26, 141] on div at bounding box center [23, 140] width 8 height 8
click at [22, 160] on div at bounding box center [23, 160] width 8 height 8
click at [28, 202] on div at bounding box center [22, 200] width 15 height 15
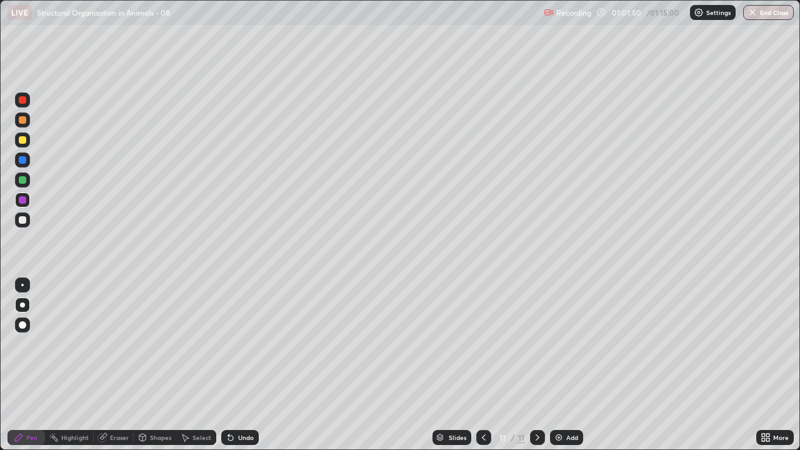
click at [23, 178] on div at bounding box center [23, 180] width 8 height 8
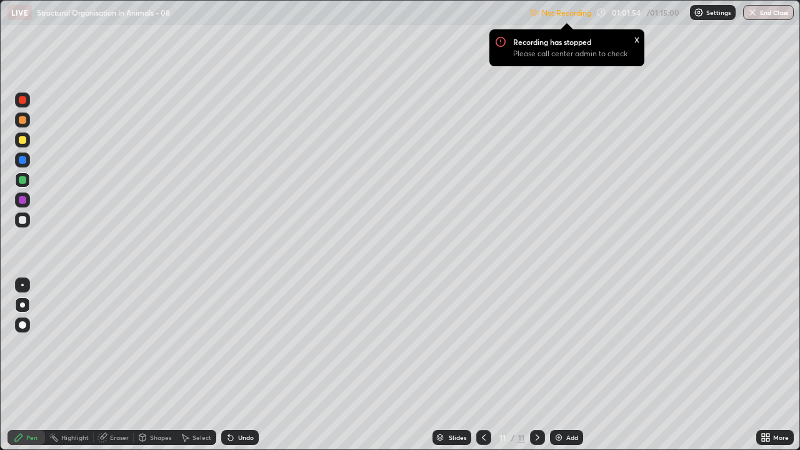
click at [634, 43] on div "x" at bounding box center [636, 38] width 5 height 13
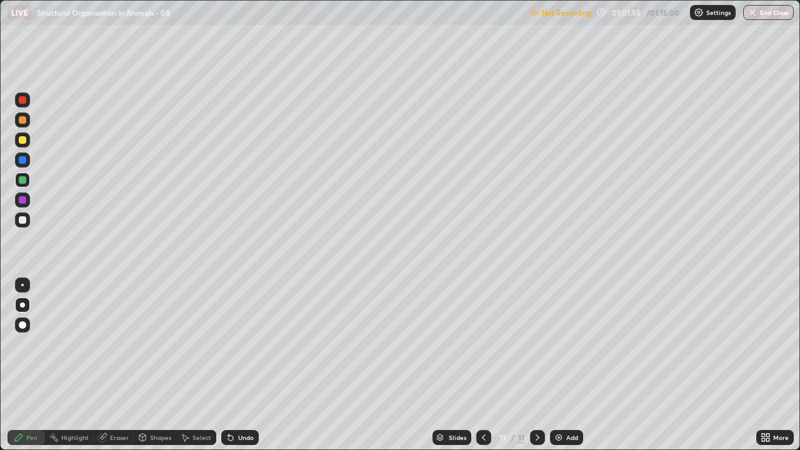
click at [706, 16] on p "Settings" at bounding box center [718, 12] width 24 height 6
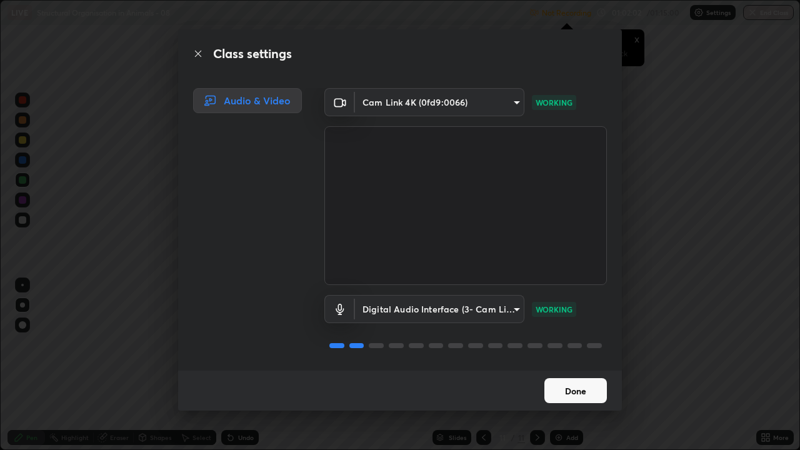
click at [560, 344] on button "Done" at bounding box center [575, 390] width 63 height 25
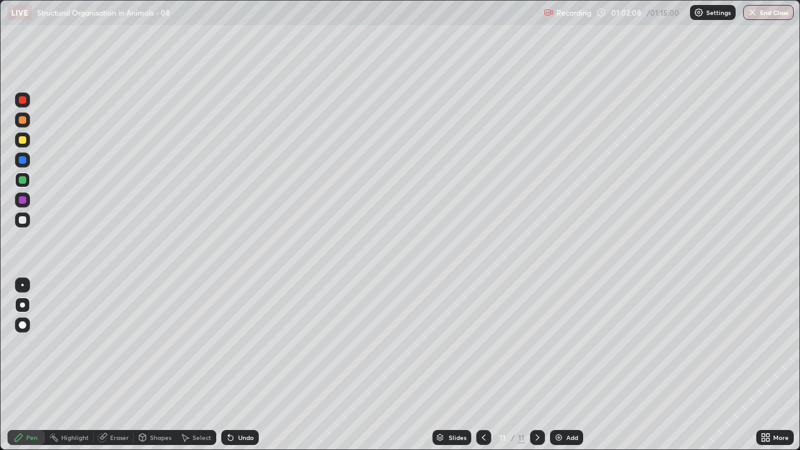
click at [22, 119] on div at bounding box center [23, 120] width 8 height 8
click at [24, 218] on div at bounding box center [23, 220] width 8 height 8
click at [21, 221] on div at bounding box center [23, 220] width 8 height 8
click at [22, 203] on div at bounding box center [23, 200] width 8 height 8
click at [19, 219] on div at bounding box center [23, 220] width 8 height 8
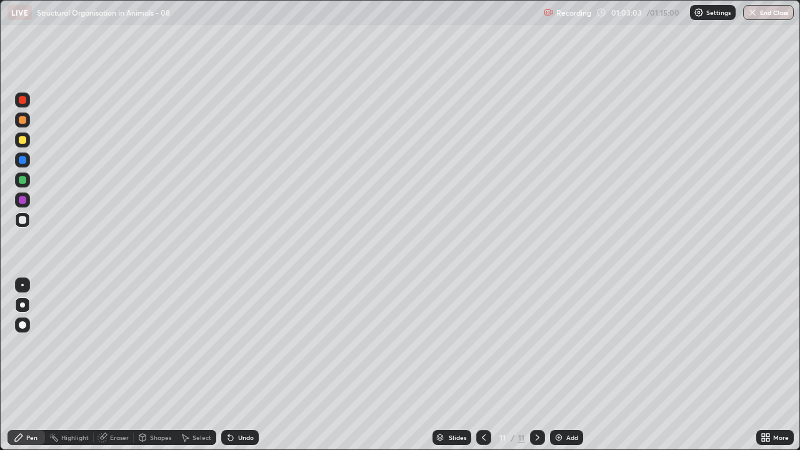
click at [25, 221] on div at bounding box center [23, 220] width 8 height 8
click at [21, 229] on div at bounding box center [22, 220] width 15 height 20
click at [483, 344] on icon at bounding box center [484, 437] width 4 height 6
click at [483, 344] on icon at bounding box center [484, 438] width 10 height 10
click at [18, 180] on div at bounding box center [22, 180] width 15 height 15
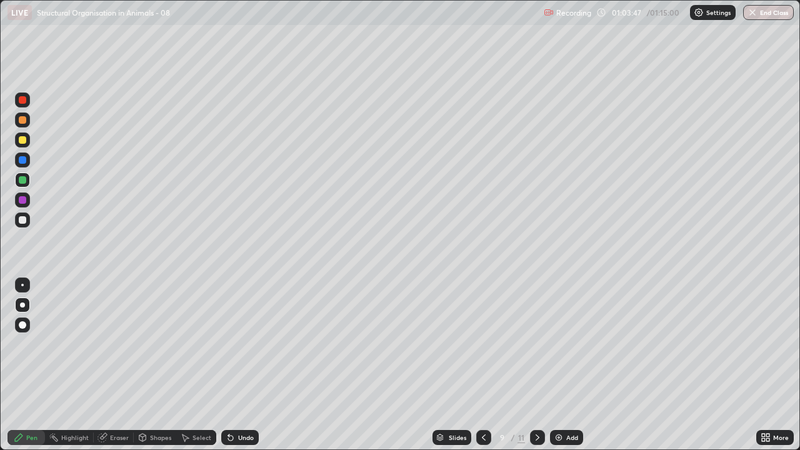
click at [196, 344] on div "Select" at bounding box center [202, 437] width 19 height 6
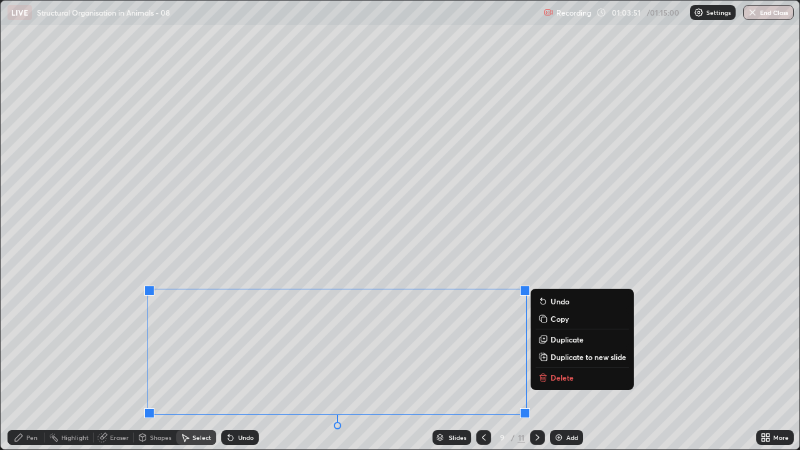
click at [124, 344] on div "0 ° Undo Copy Duplicate Duplicate to new slide Delete" at bounding box center [400, 225] width 799 height 449
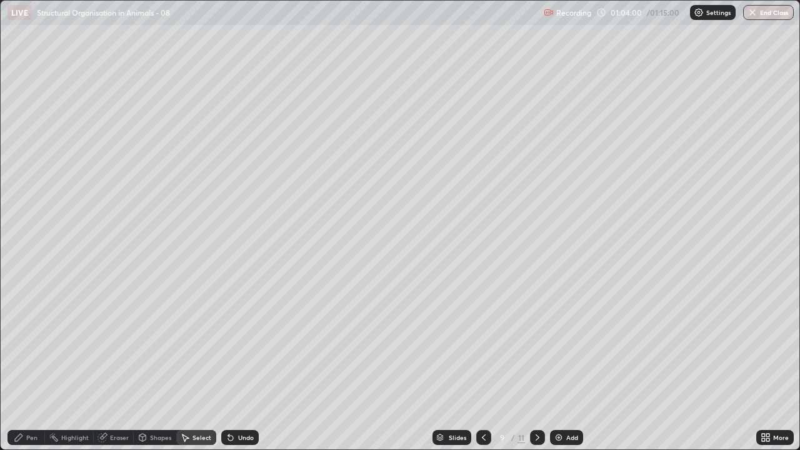
click at [535, 344] on icon at bounding box center [538, 438] width 10 height 10
click at [481, 344] on icon at bounding box center [484, 438] width 10 height 10
click at [119, 344] on div "0 ° Undo Copy Duplicate Duplicate to new slide Delete" at bounding box center [400, 225] width 799 height 449
click at [121, 344] on div "Eraser" at bounding box center [119, 437] width 19 height 6
click at [29, 344] on div "Pen" at bounding box center [31, 437] width 11 height 6
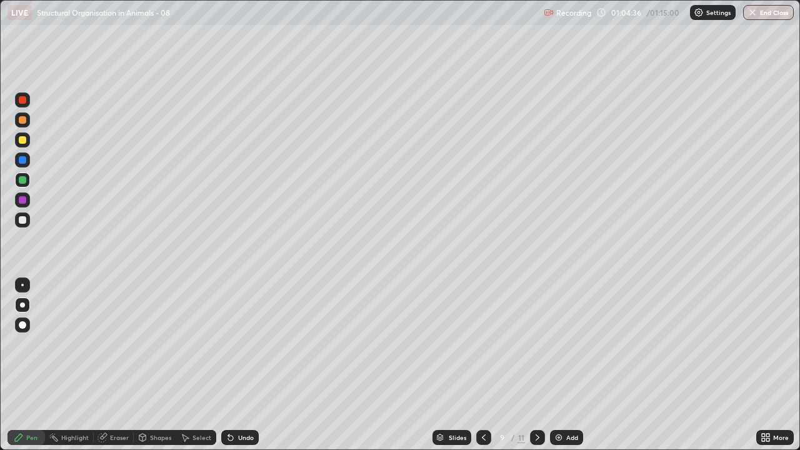
click at [22, 224] on div at bounding box center [22, 220] width 15 height 15
click at [536, 344] on icon at bounding box center [538, 438] width 10 height 10
click at [21, 223] on div at bounding box center [23, 220] width 8 height 8
click at [19, 218] on div at bounding box center [23, 220] width 8 height 8
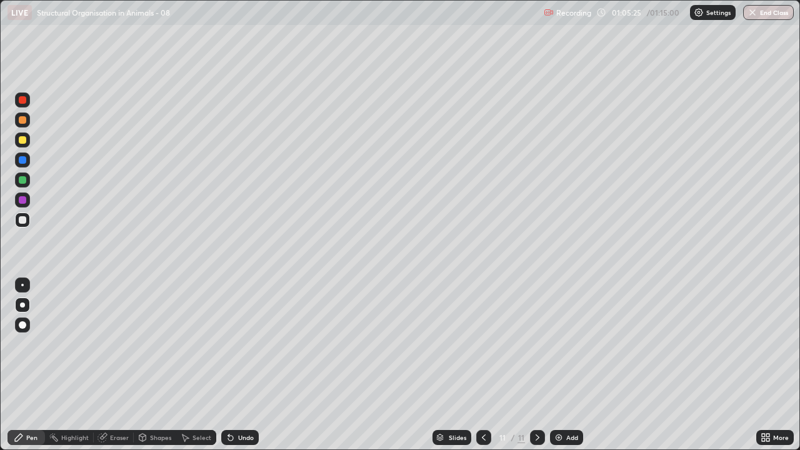
click at [25, 179] on div at bounding box center [23, 180] width 8 height 8
click at [23, 163] on div at bounding box center [23, 160] width 8 height 8
click at [28, 119] on div at bounding box center [22, 120] width 15 height 15
click at [239, 344] on div "Undo" at bounding box center [246, 437] width 16 height 6
click at [241, 344] on div "Undo" at bounding box center [246, 437] width 16 height 6
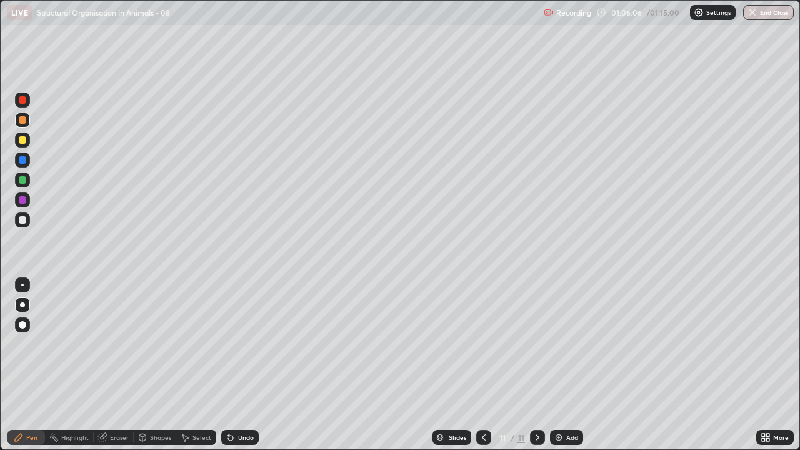
click at [239, 344] on div "Undo" at bounding box center [246, 437] width 16 height 6
click at [18, 218] on div at bounding box center [22, 220] width 15 height 15
click at [21, 222] on div at bounding box center [23, 220] width 8 height 8
click at [21, 219] on div at bounding box center [23, 220] width 8 height 8
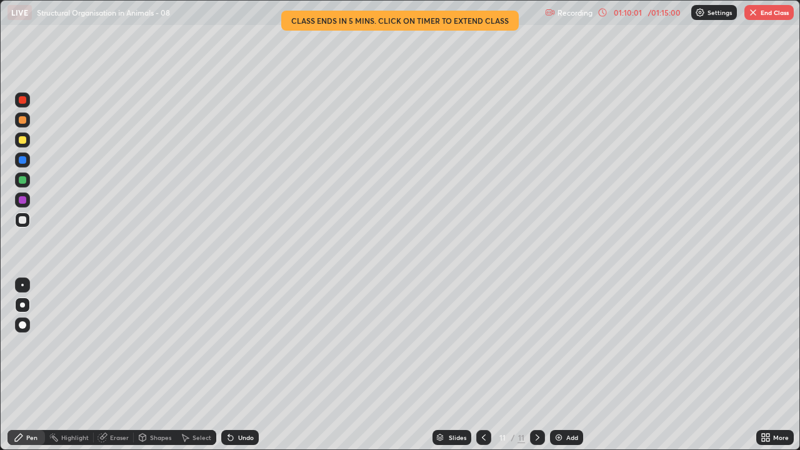
click at [29, 223] on div at bounding box center [22, 220] width 15 height 15
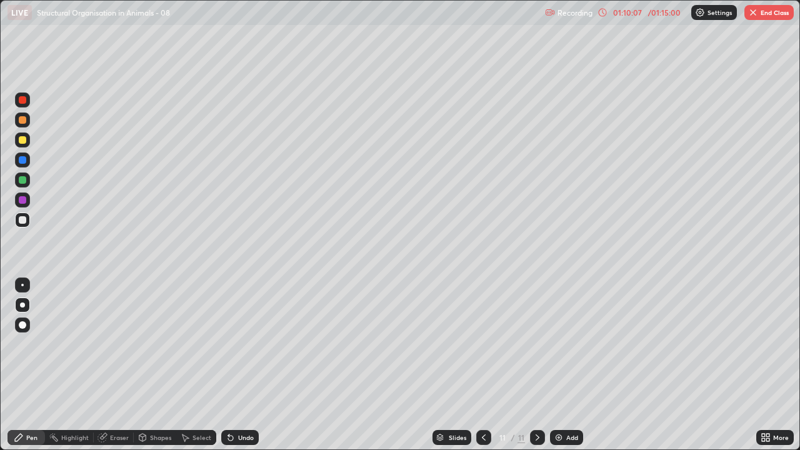
click at [13, 224] on div at bounding box center [23, 220] width 20 height 20
click at [564, 344] on div "Add" at bounding box center [566, 437] width 33 height 15
click at [25, 221] on div at bounding box center [23, 220] width 8 height 8
click at [23, 124] on div at bounding box center [22, 120] width 15 height 15
click at [23, 220] on div at bounding box center [23, 220] width 8 height 8
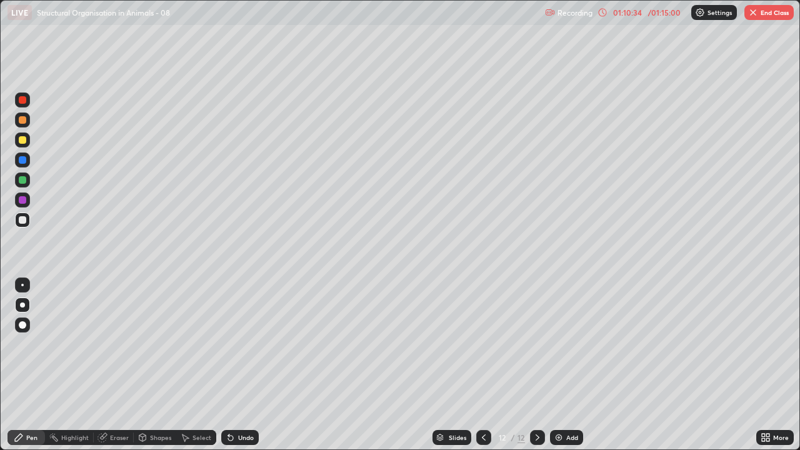
click at [19, 223] on div at bounding box center [23, 220] width 8 height 8
click at [23, 221] on div at bounding box center [23, 220] width 8 height 8
click at [24, 221] on div at bounding box center [23, 220] width 8 height 8
click at [23, 222] on div at bounding box center [23, 220] width 8 height 8
click at [239, 344] on div "Undo" at bounding box center [246, 437] width 16 height 6
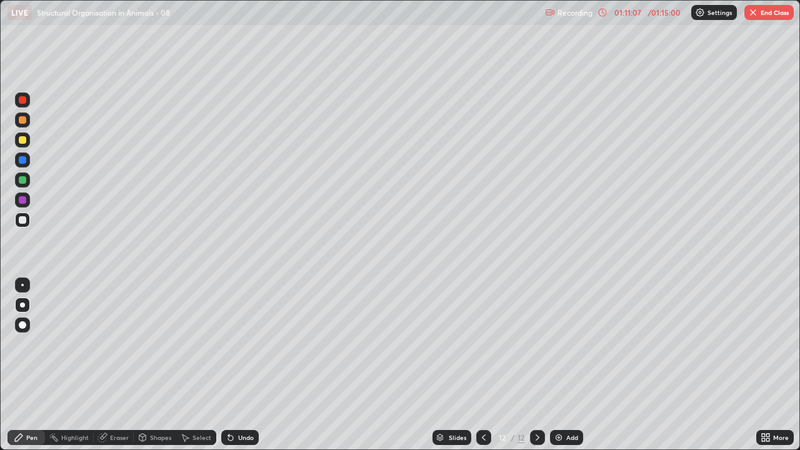
click at [33, 344] on div "Pen" at bounding box center [31, 437] width 11 height 6
click at [18, 220] on div at bounding box center [22, 220] width 15 height 15
click at [768, 17] on button "End Class" at bounding box center [768, 12] width 49 height 15
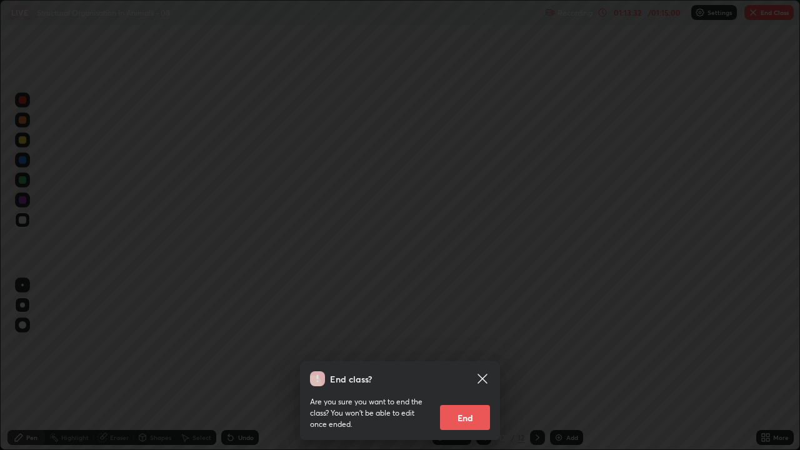
click at [468, 344] on button "End" at bounding box center [465, 417] width 50 height 25
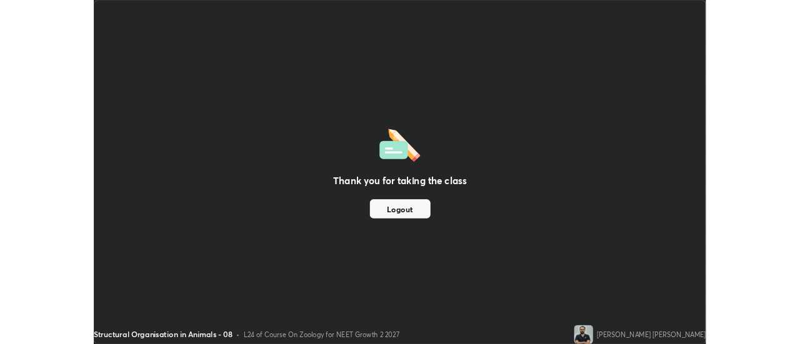
scroll to position [62156, 61700]
